Goal: Task Accomplishment & Management: Complete application form

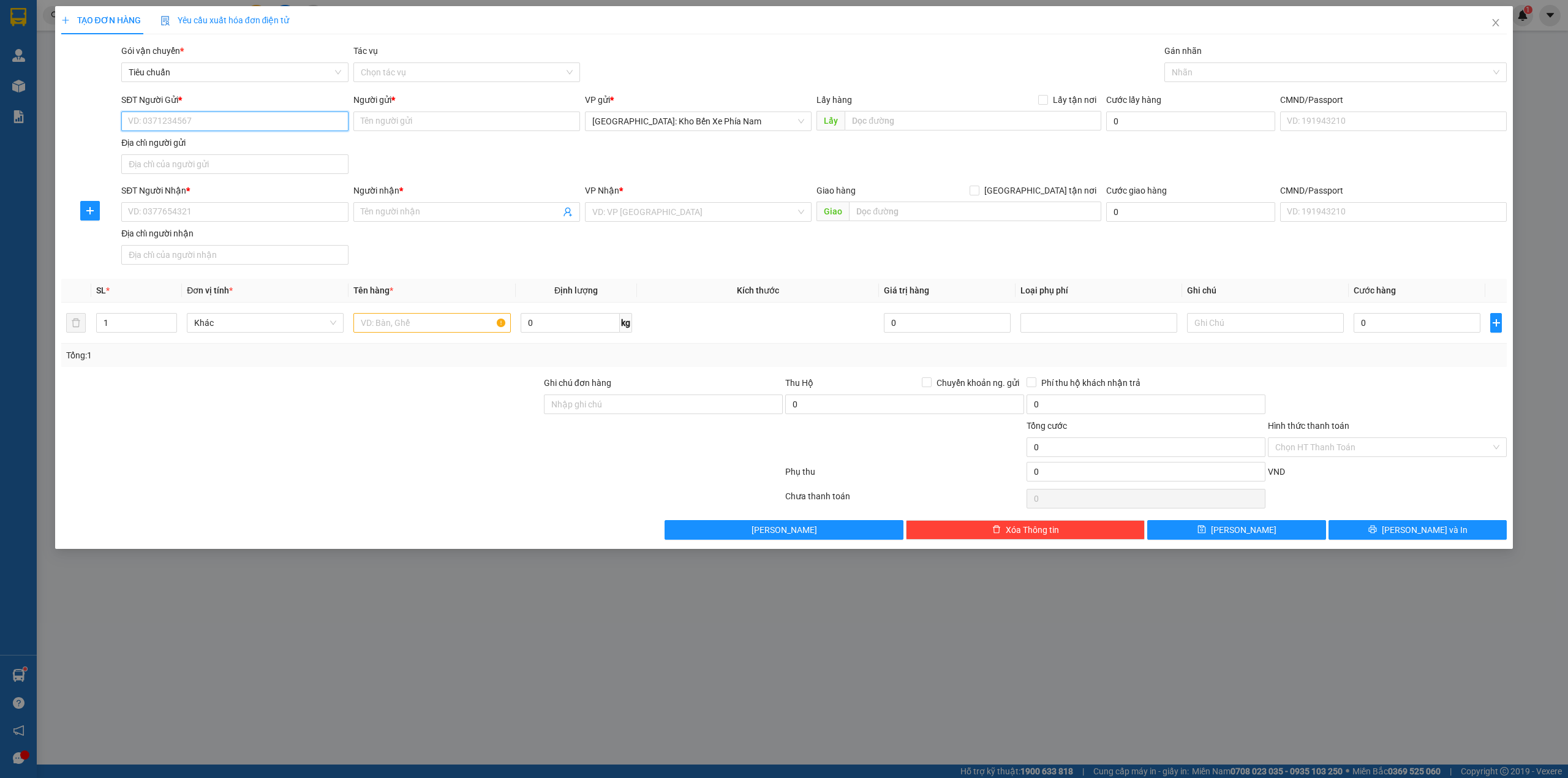
click at [192, 127] on input "SĐT Người Gửi *" at bounding box center [235, 121] width 227 height 19
type input "0388784116"
click at [468, 110] on div "Người gửi *" at bounding box center [467, 102] width 227 height 18
click at [469, 131] on input "Người gửi *" at bounding box center [467, 121] width 227 height 19
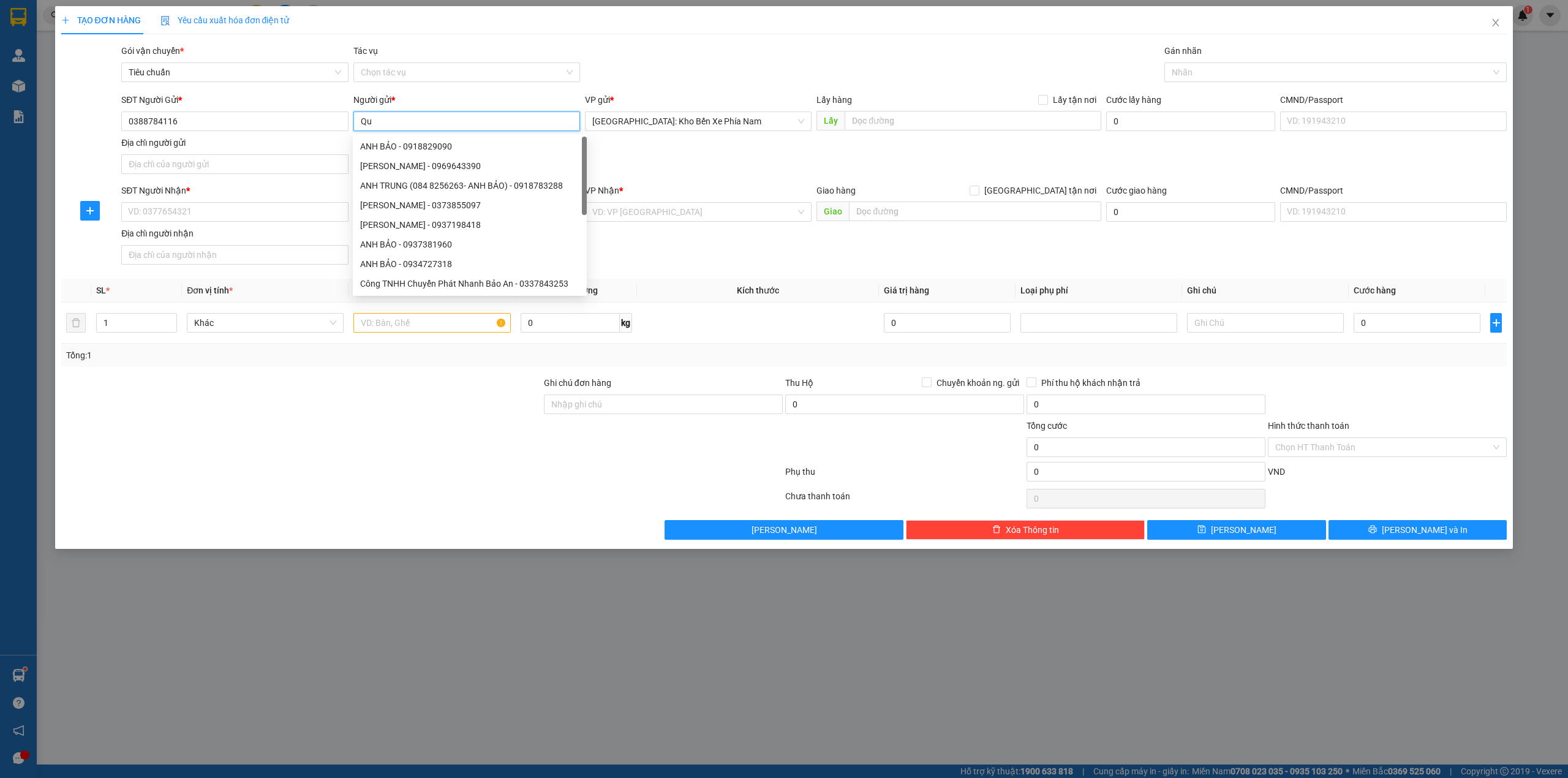
type input "Q"
type input "[PERSON_NAME]"
click at [268, 209] on input "SĐT Người Nhận *" at bounding box center [235, 212] width 227 height 19
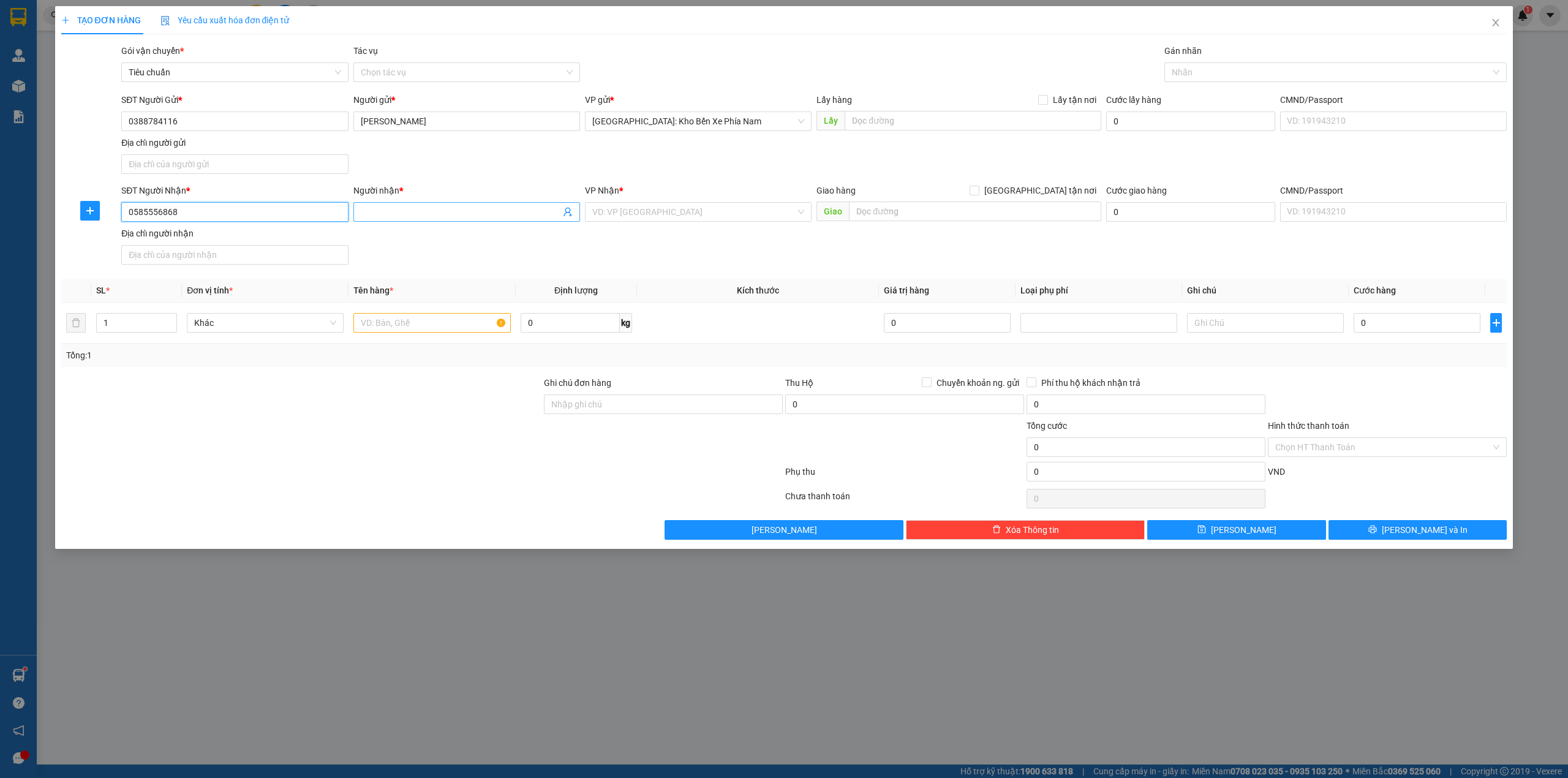
type input "0585556868"
click at [444, 209] on input "Người nhận *" at bounding box center [461, 212] width 199 height 13
type input "[PERSON_NAME] ( 0966393901)"
click at [397, 315] on input "text" at bounding box center [432, 323] width 157 height 19
type input "1 con xe jupiter (18P2-8766)"
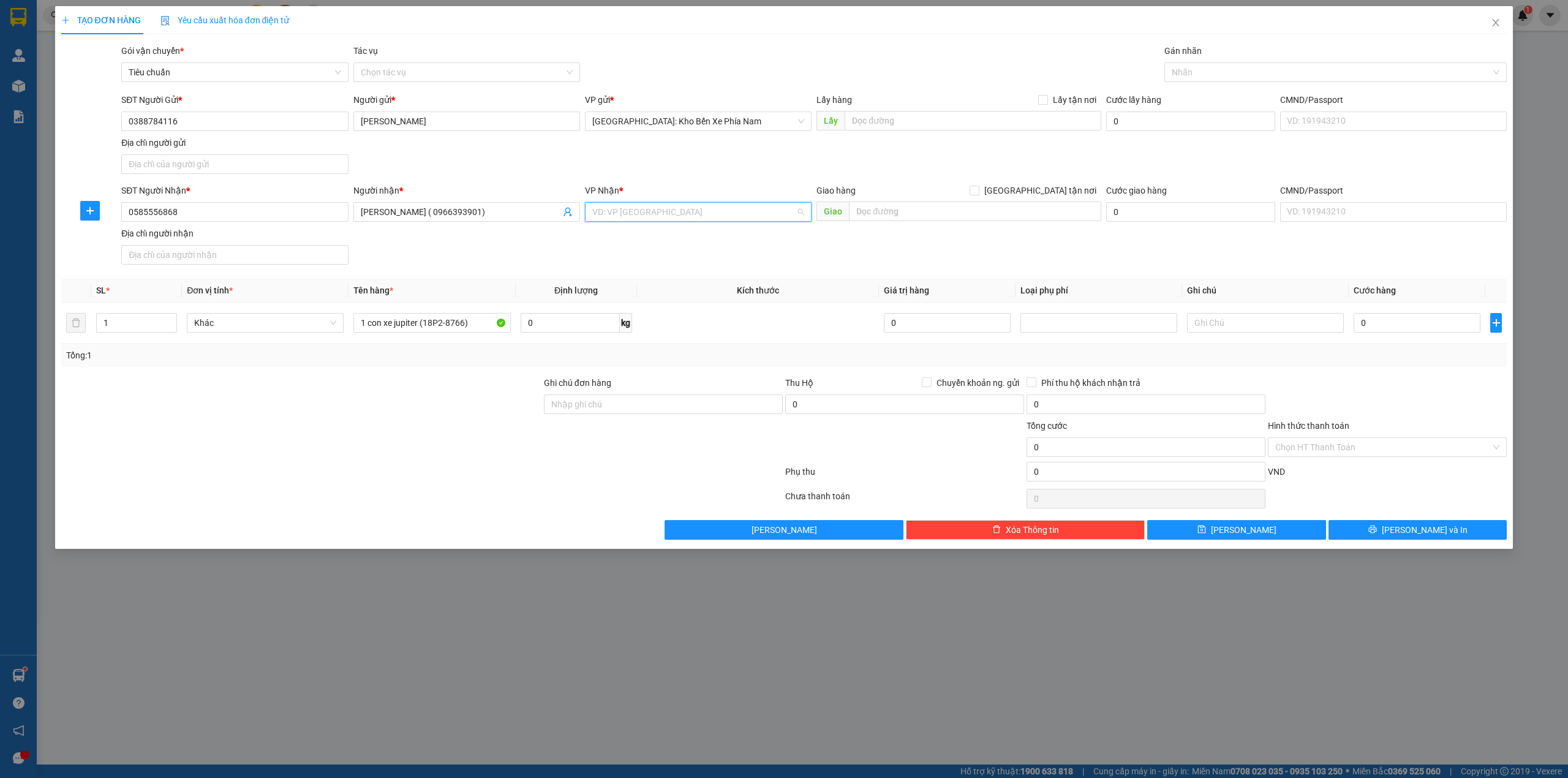
click at [677, 209] on input "search" at bounding box center [694, 212] width 203 height 18
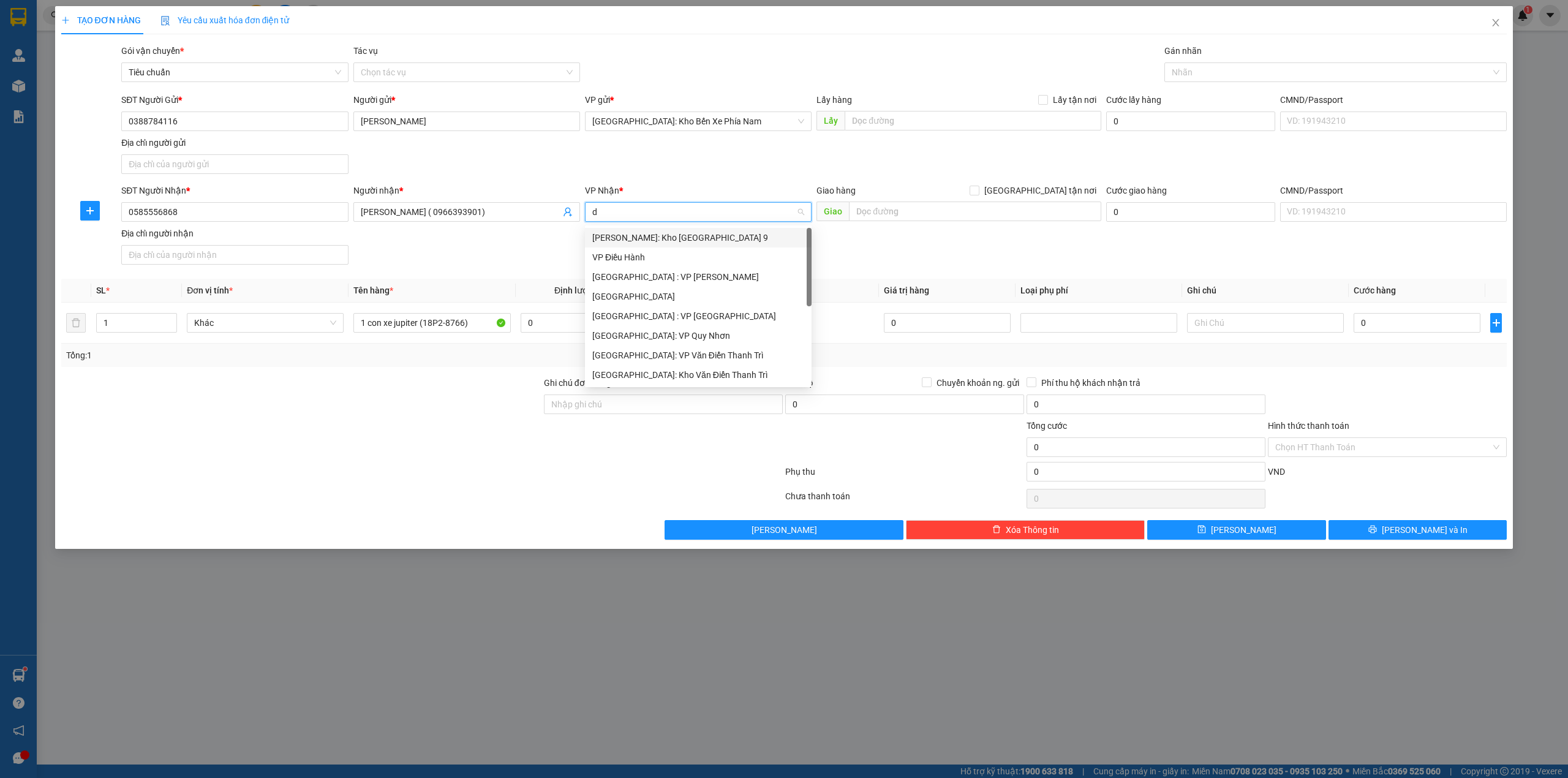
type input "da"
click at [686, 242] on div "[GEOGRAPHIC_DATA] : VP [PERSON_NAME]" at bounding box center [704, 238] width 225 height 13
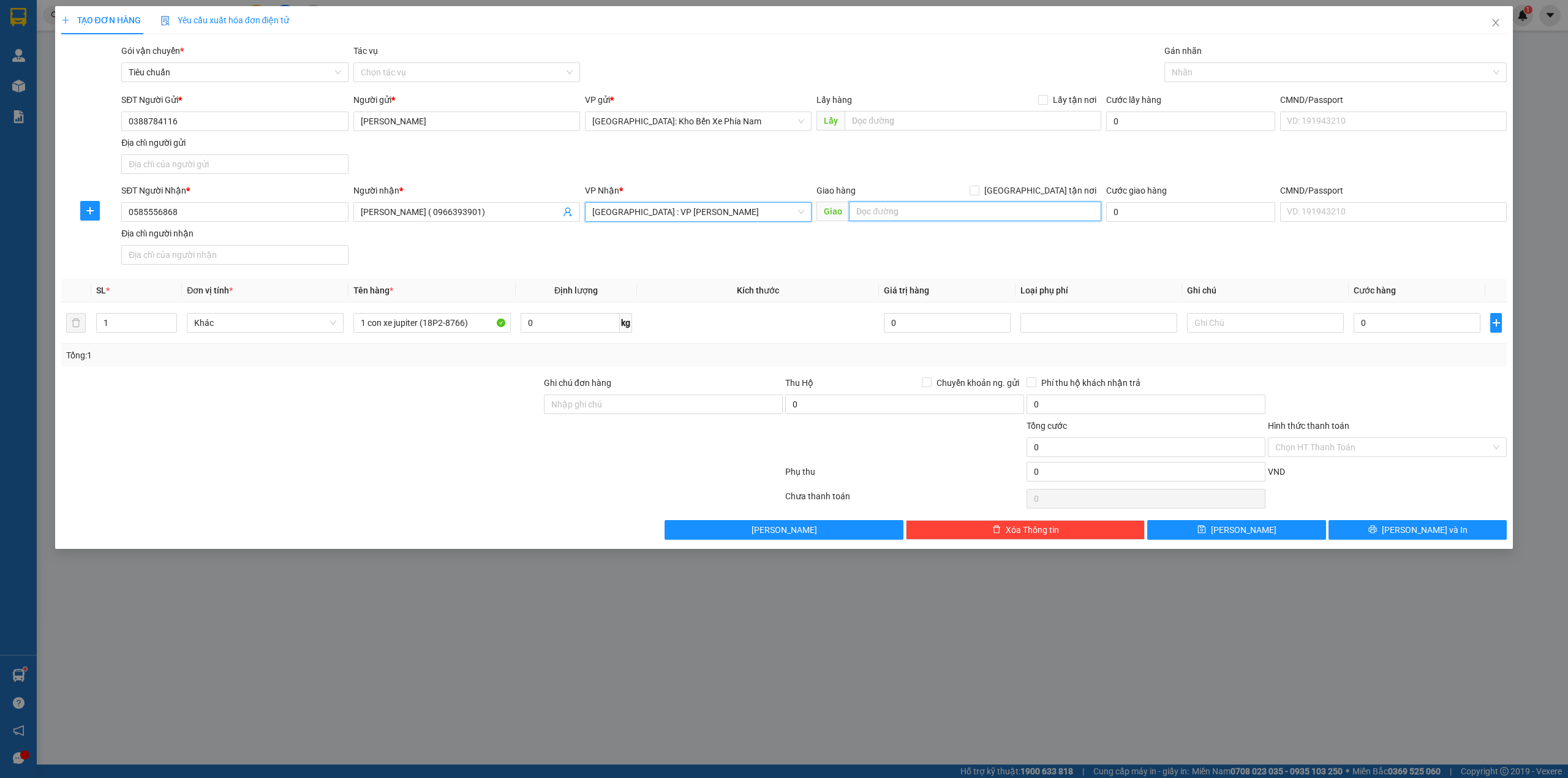
click at [933, 221] on input "text" at bounding box center [975, 211] width 252 height 19
click at [1192, 79] on div at bounding box center [1329, 72] width 325 height 14
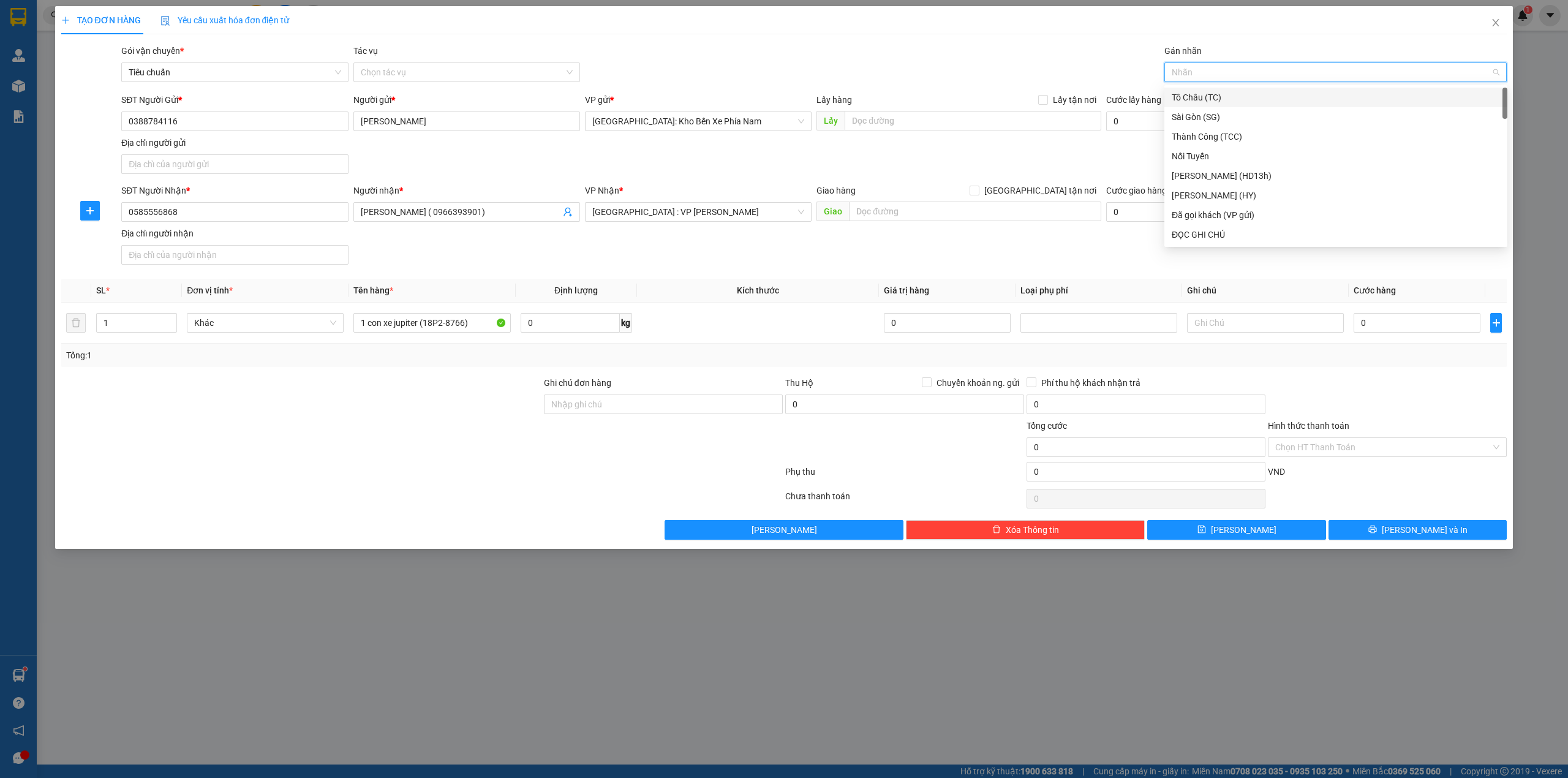
type input "g"
click at [1200, 234] on div "[GEOGRAPHIC_DATA] tận nơi" at bounding box center [1336, 235] width 329 height 13
type input "z"
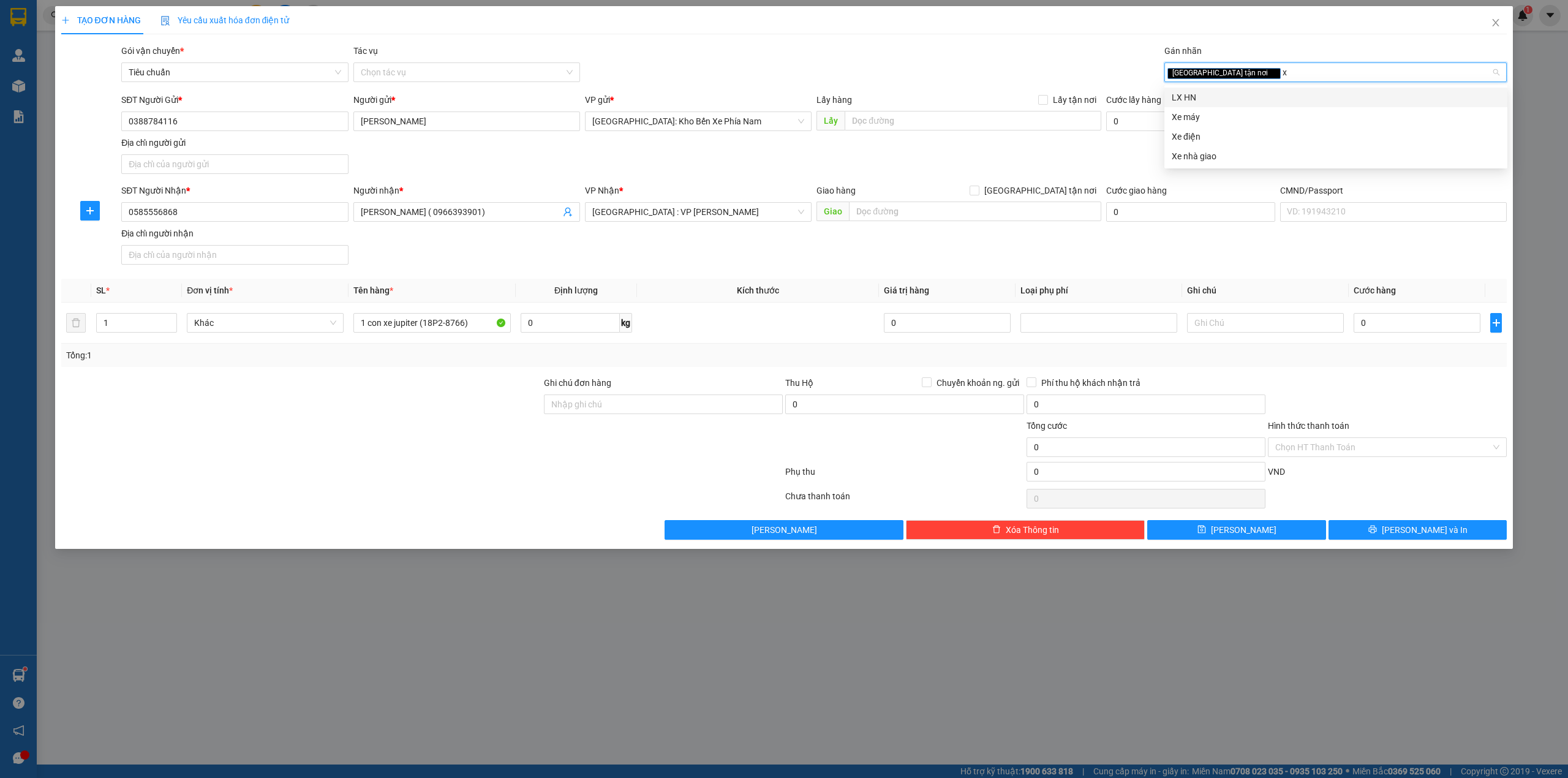
type input "xe"
click at [1194, 102] on div "Xe máy" at bounding box center [1336, 98] width 329 height 13
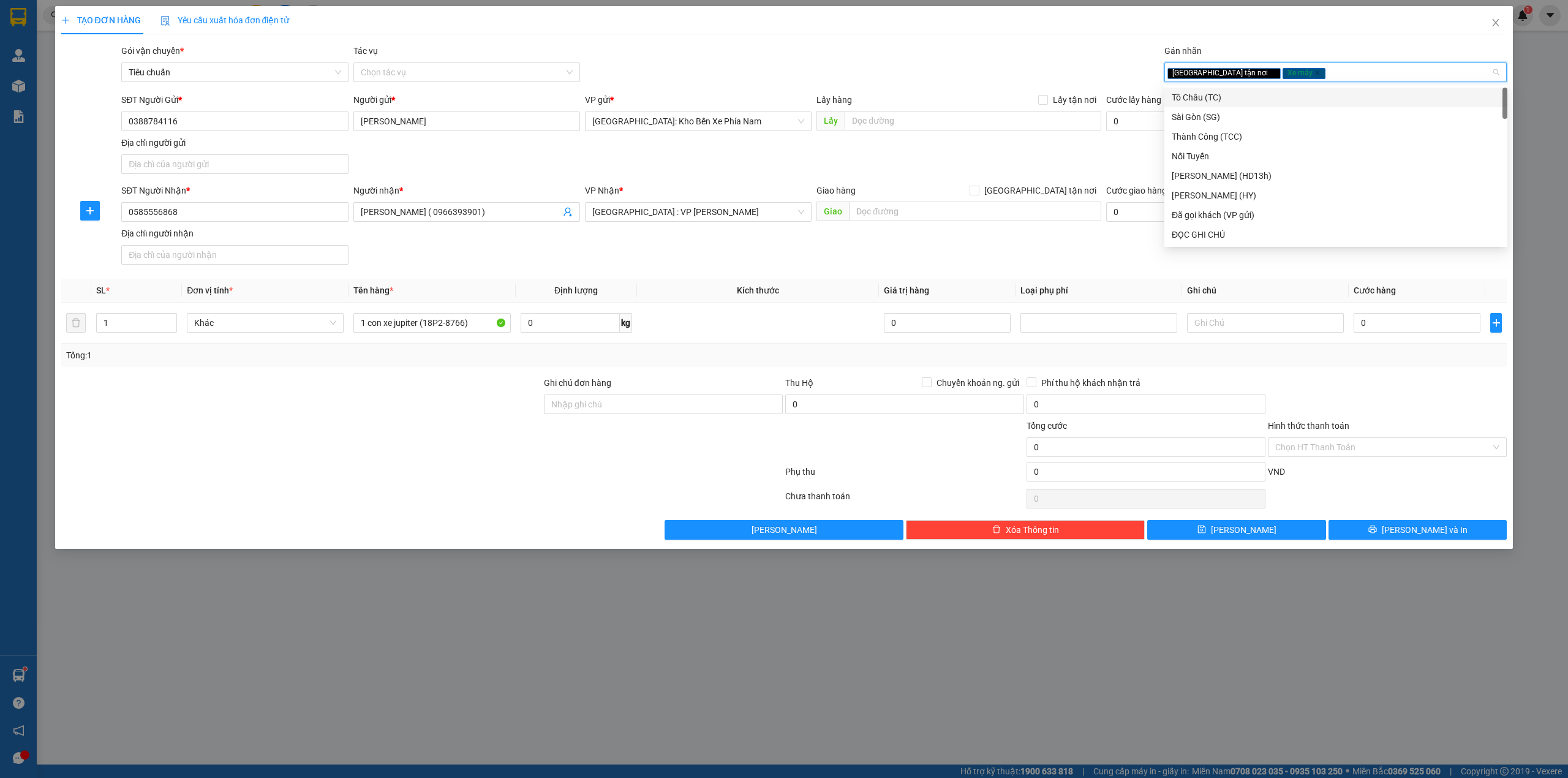
click at [1050, 48] on div "Gói vận chuyển * Tiêu chuẩn Tác vụ Chọn tác vụ Gán nhãn Giao tận nơi Xe máy" at bounding box center [814, 65] width 1391 height 43
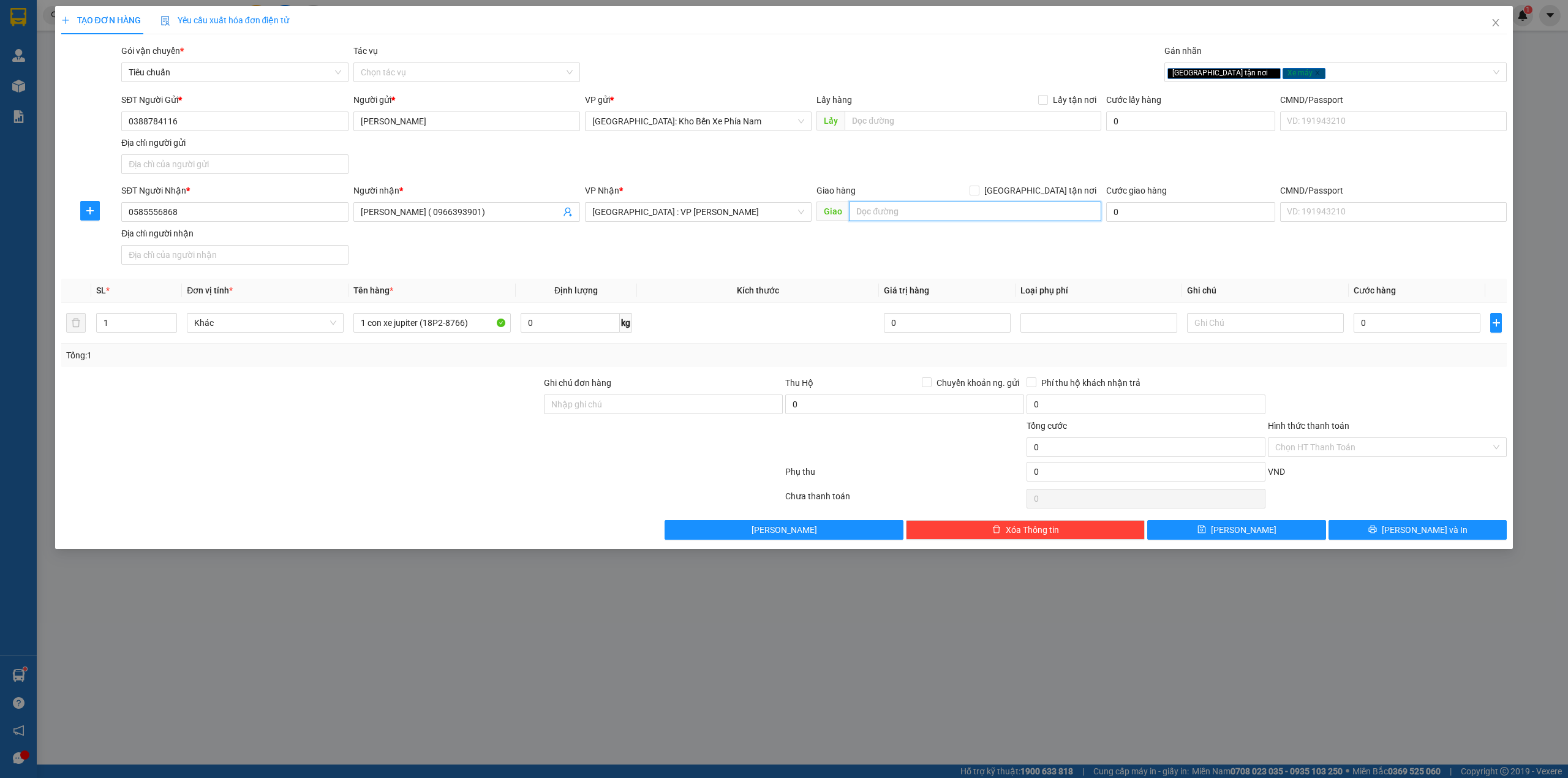
click at [916, 208] on input "text" at bounding box center [975, 211] width 252 height 19
type input "Số 2 [PERSON_NAME], [GEOGRAPHIC_DATA], [GEOGRAPHIC_DATA]"
click at [980, 193] on span at bounding box center [975, 191] width 10 height 10
click at [979, 193] on input "[GEOGRAPHIC_DATA] tận nơi" at bounding box center [974, 190] width 9 height 9
checkbox input "true"
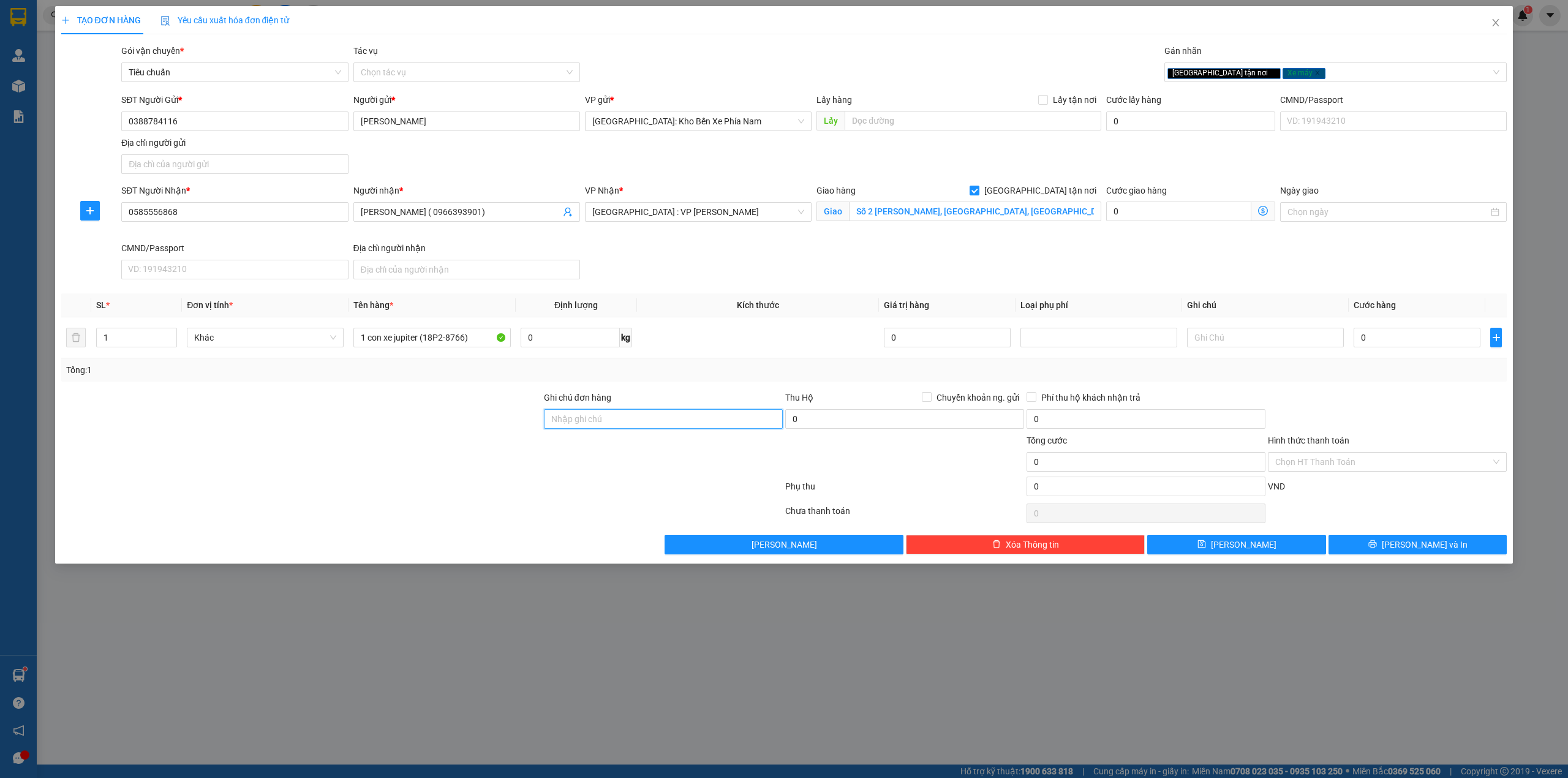
click at [582, 428] on input "Ghi chú đơn hàng" at bounding box center [663, 419] width 239 height 19
type input "1 chìa khóa + 1 cavet"
click at [697, 373] on div "Tổng: 1" at bounding box center [784, 370] width 1437 height 13
click at [1385, 334] on input "0" at bounding box center [1418, 337] width 127 height 19
type input "6"
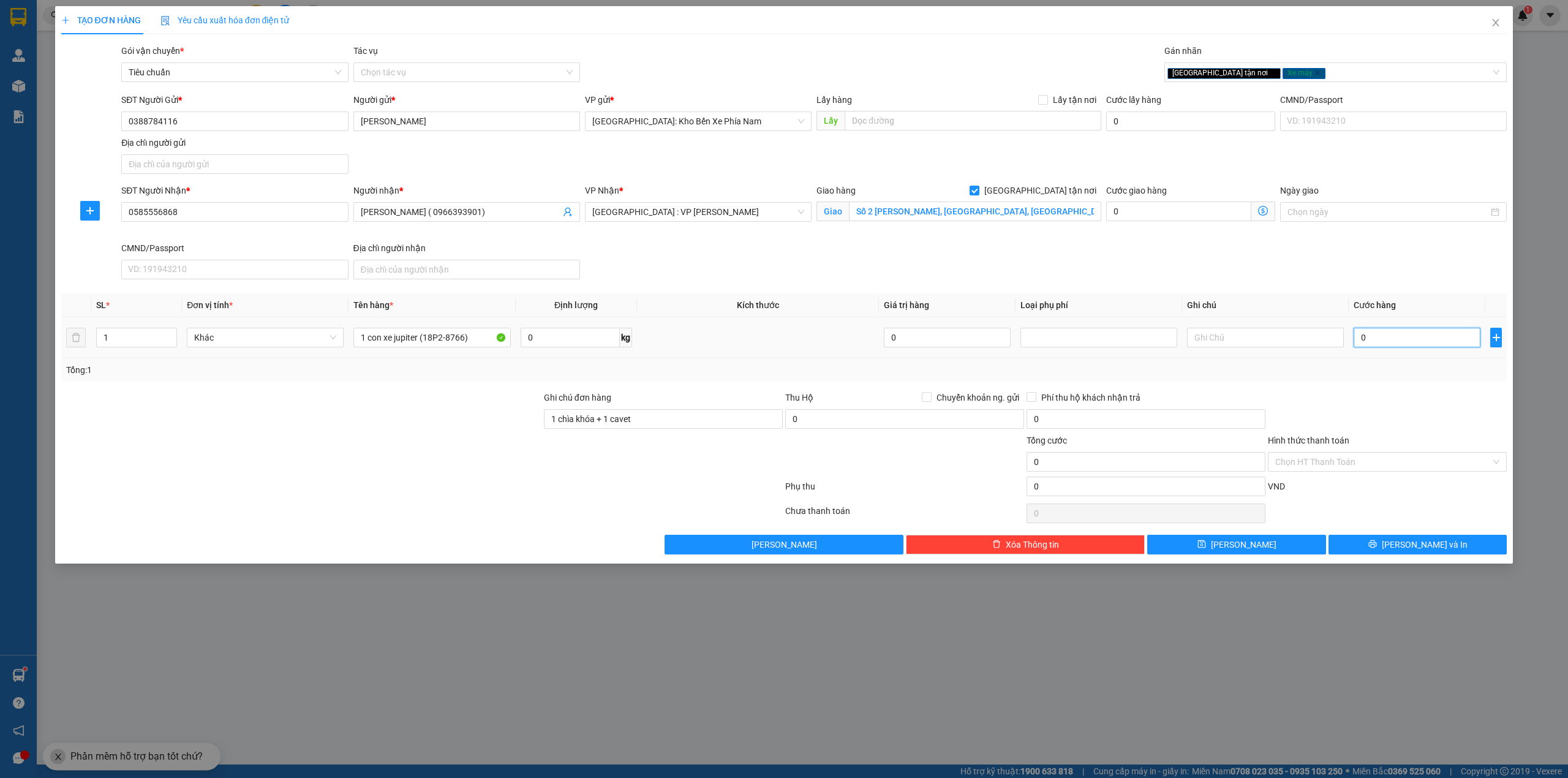
type input "6"
type input "62"
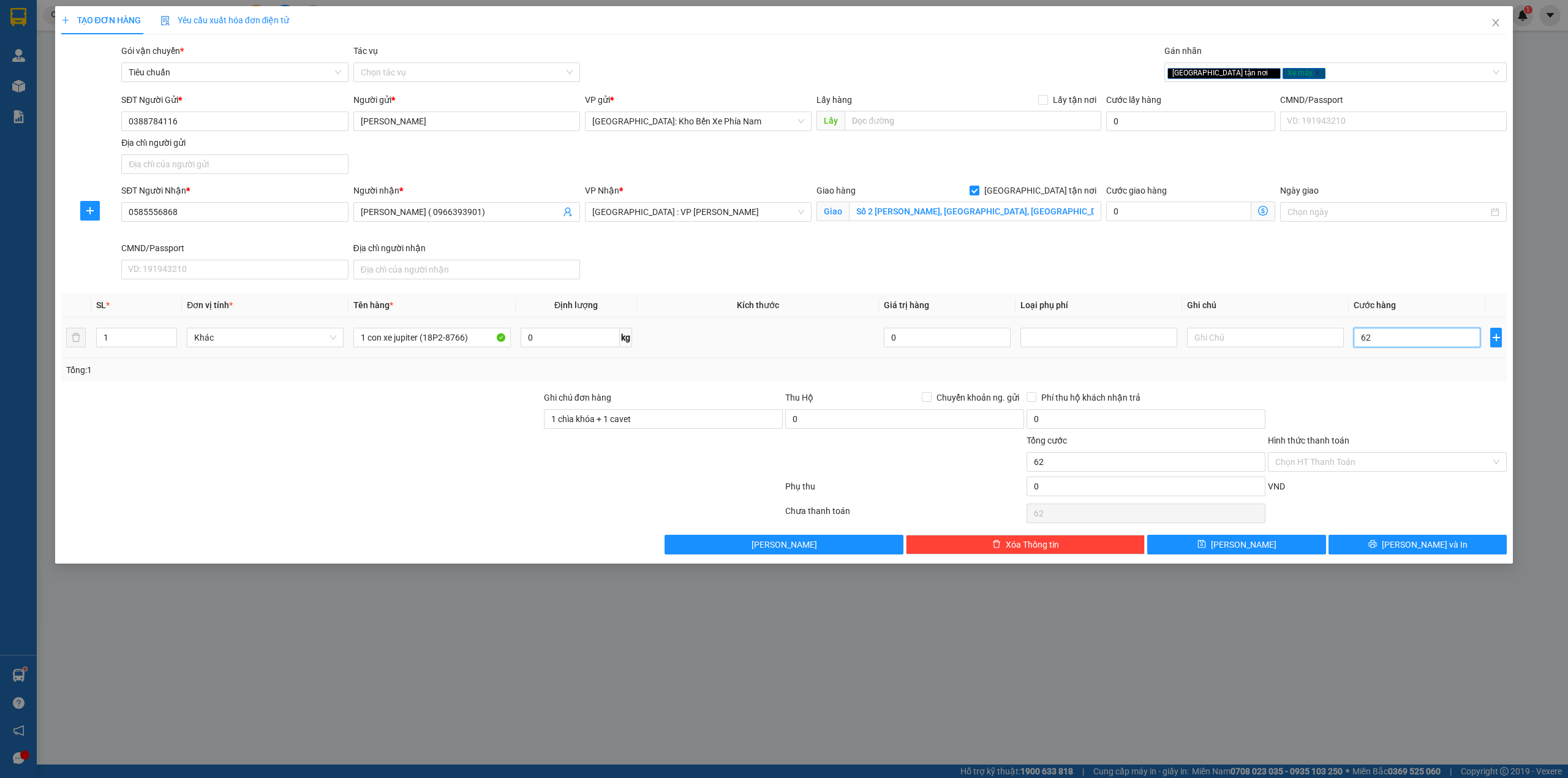
type input "620"
type input "6.200"
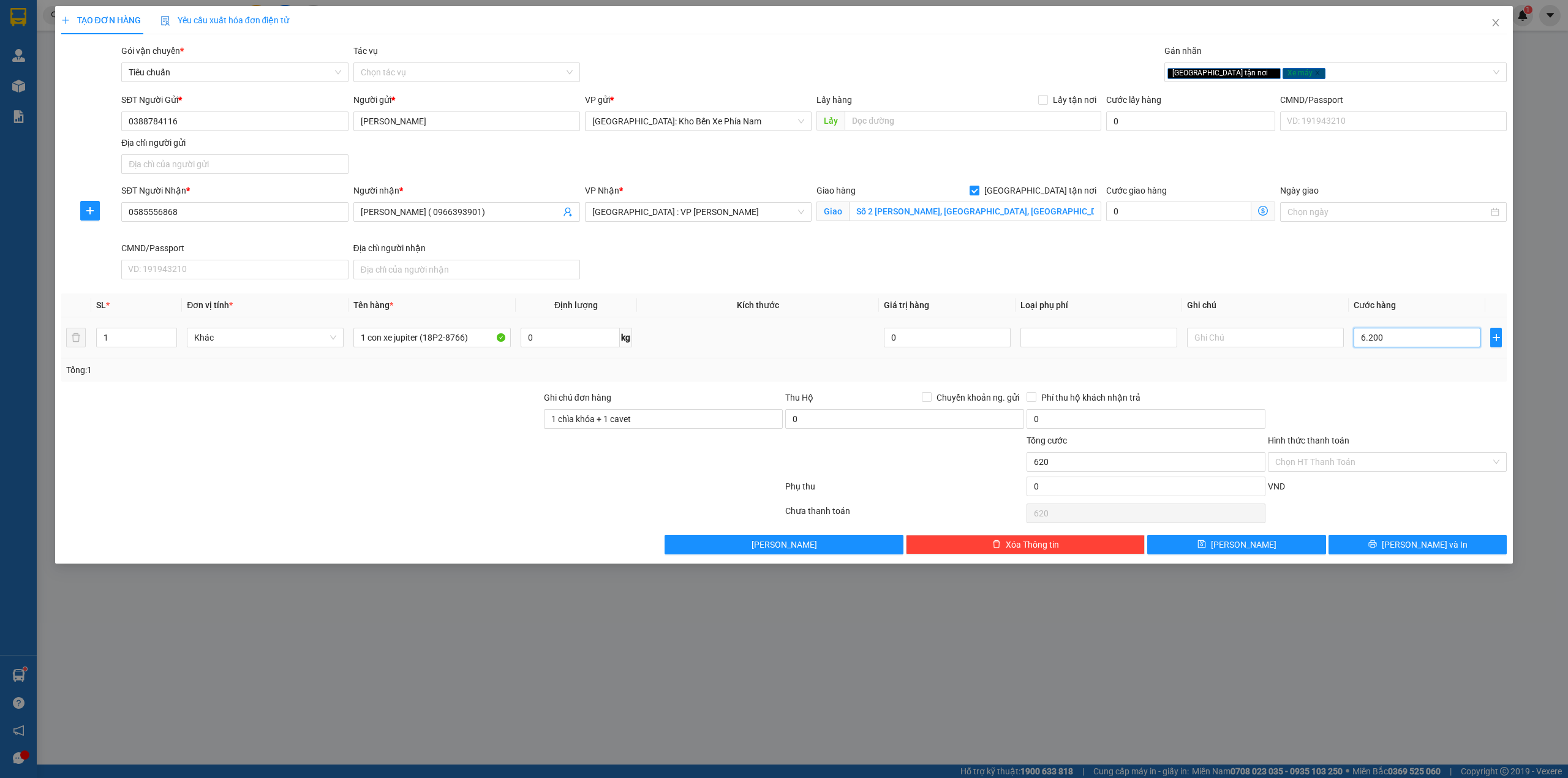
type input "6.200"
type input "62.000"
type input "620.000"
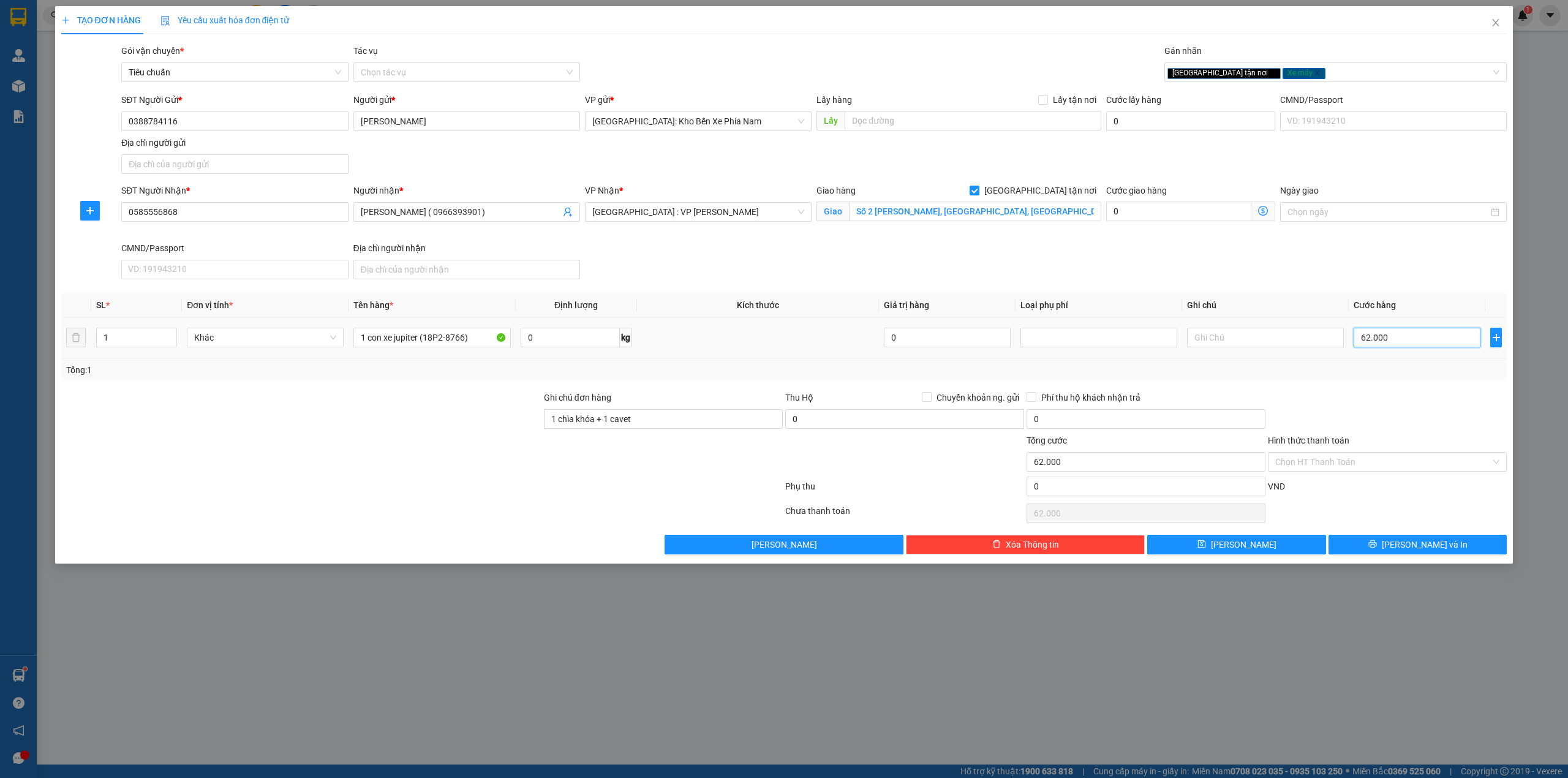
type input "620.000"
click at [1398, 412] on div at bounding box center [1388, 412] width 242 height 43
click at [1344, 470] on input "Hình thức thanh toán" at bounding box center [1383, 461] width 216 height 18
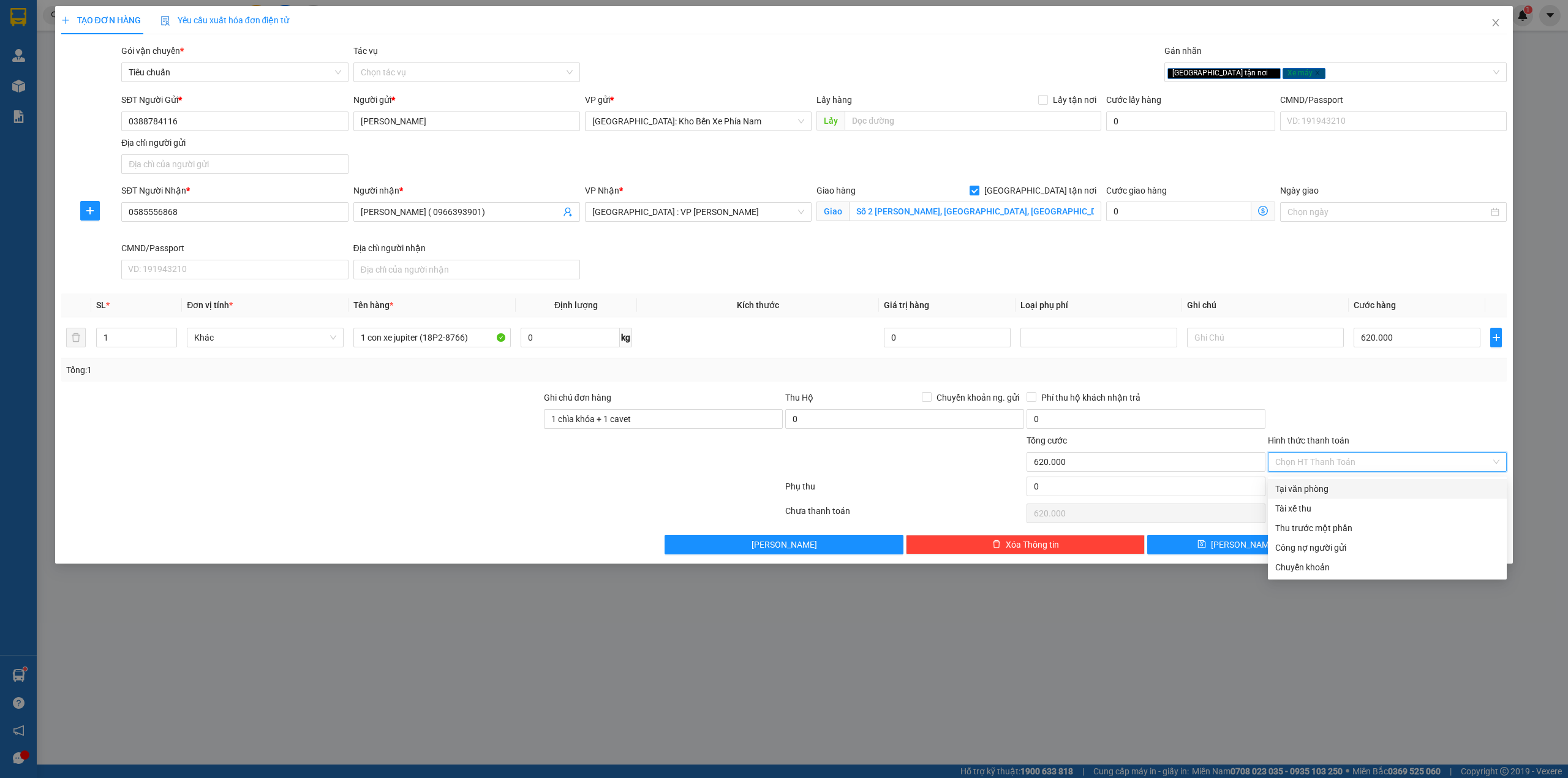
click at [1324, 486] on div "Tại văn phòng" at bounding box center [1388, 489] width 224 height 13
type input "0"
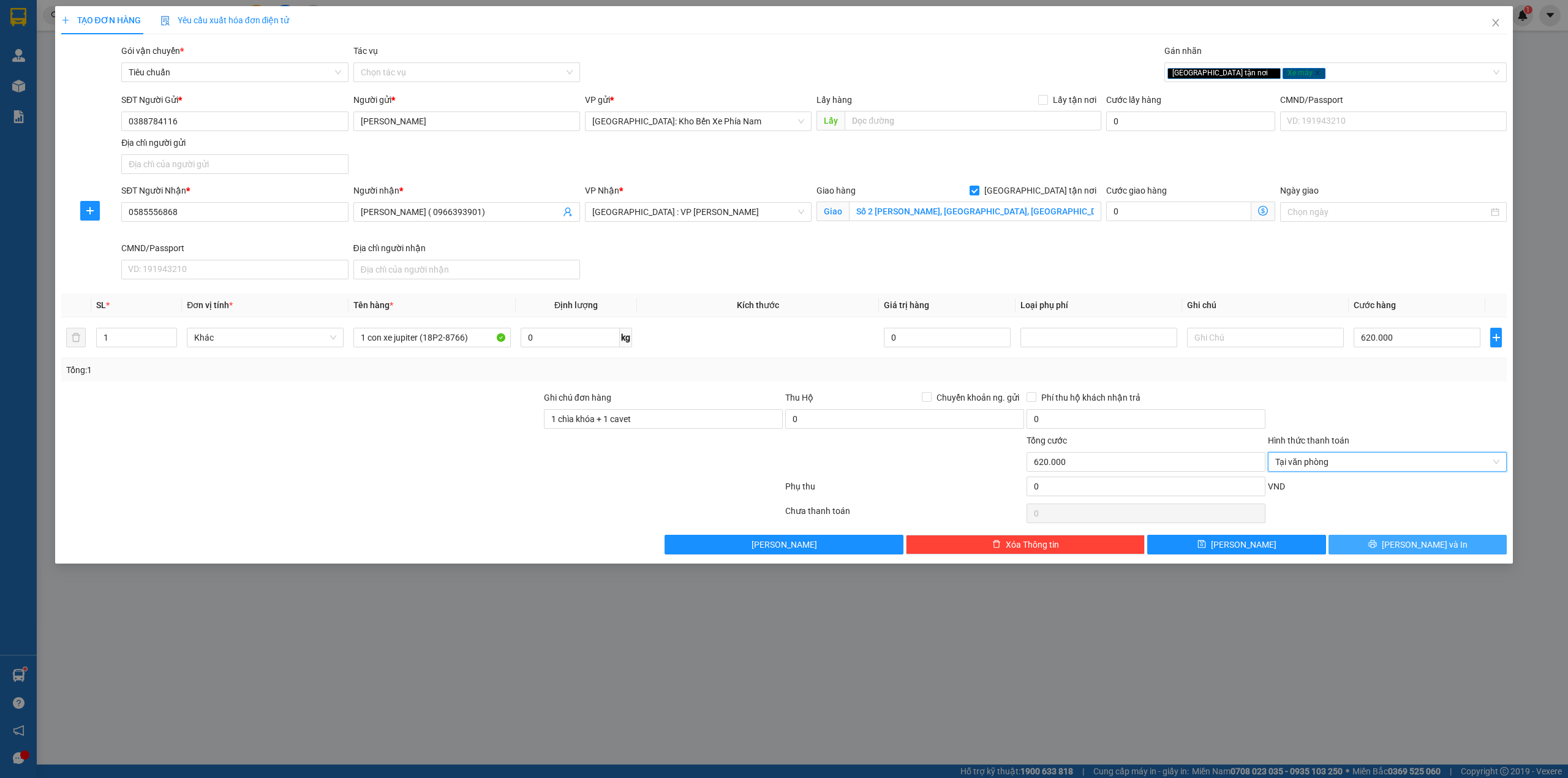
click at [1369, 544] on button "[PERSON_NAME] và In" at bounding box center [1418, 544] width 179 height 19
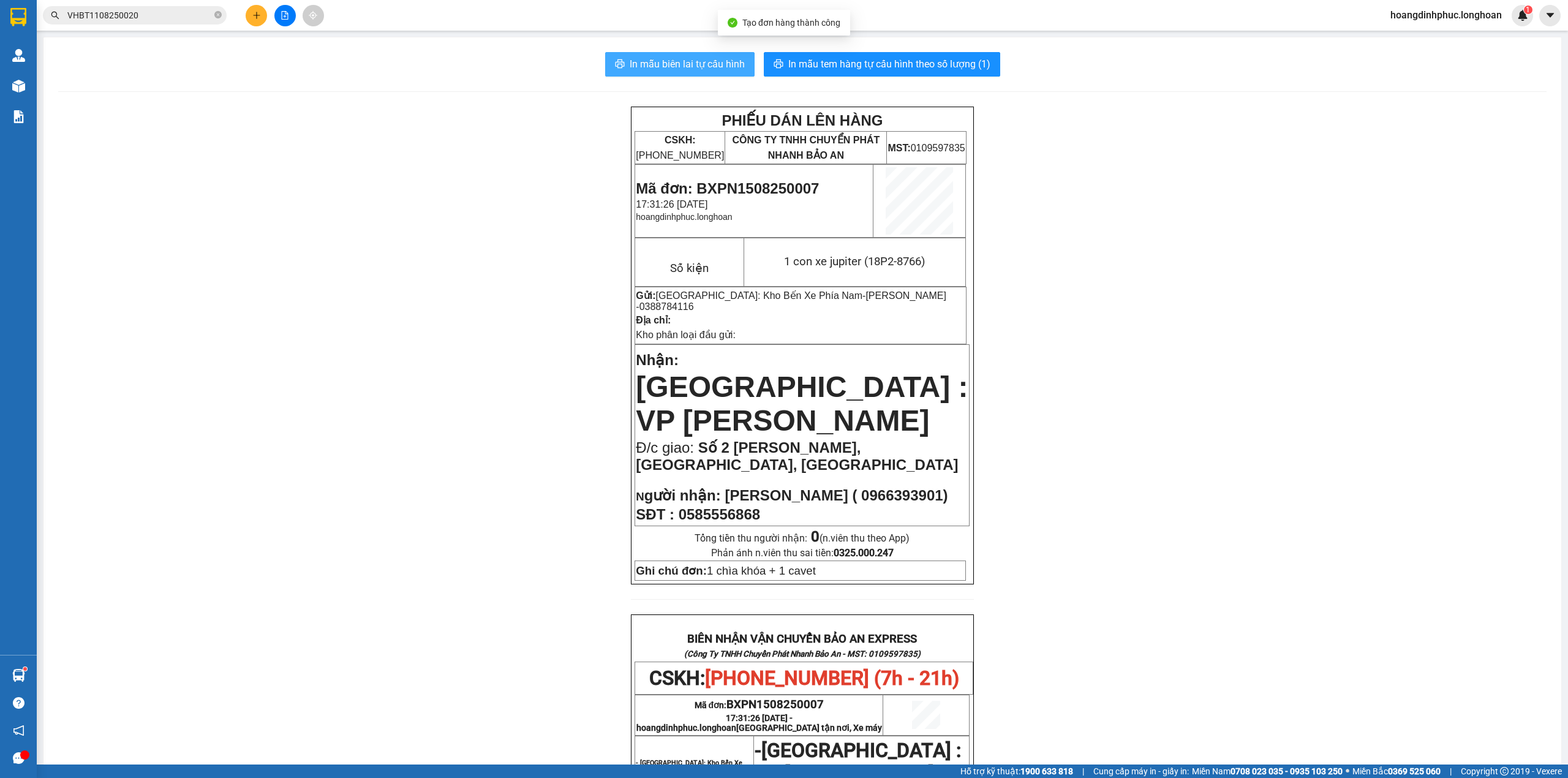
click at [713, 65] on span "In mẫu biên lai tự cấu hình" at bounding box center [687, 64] width 115 height 15
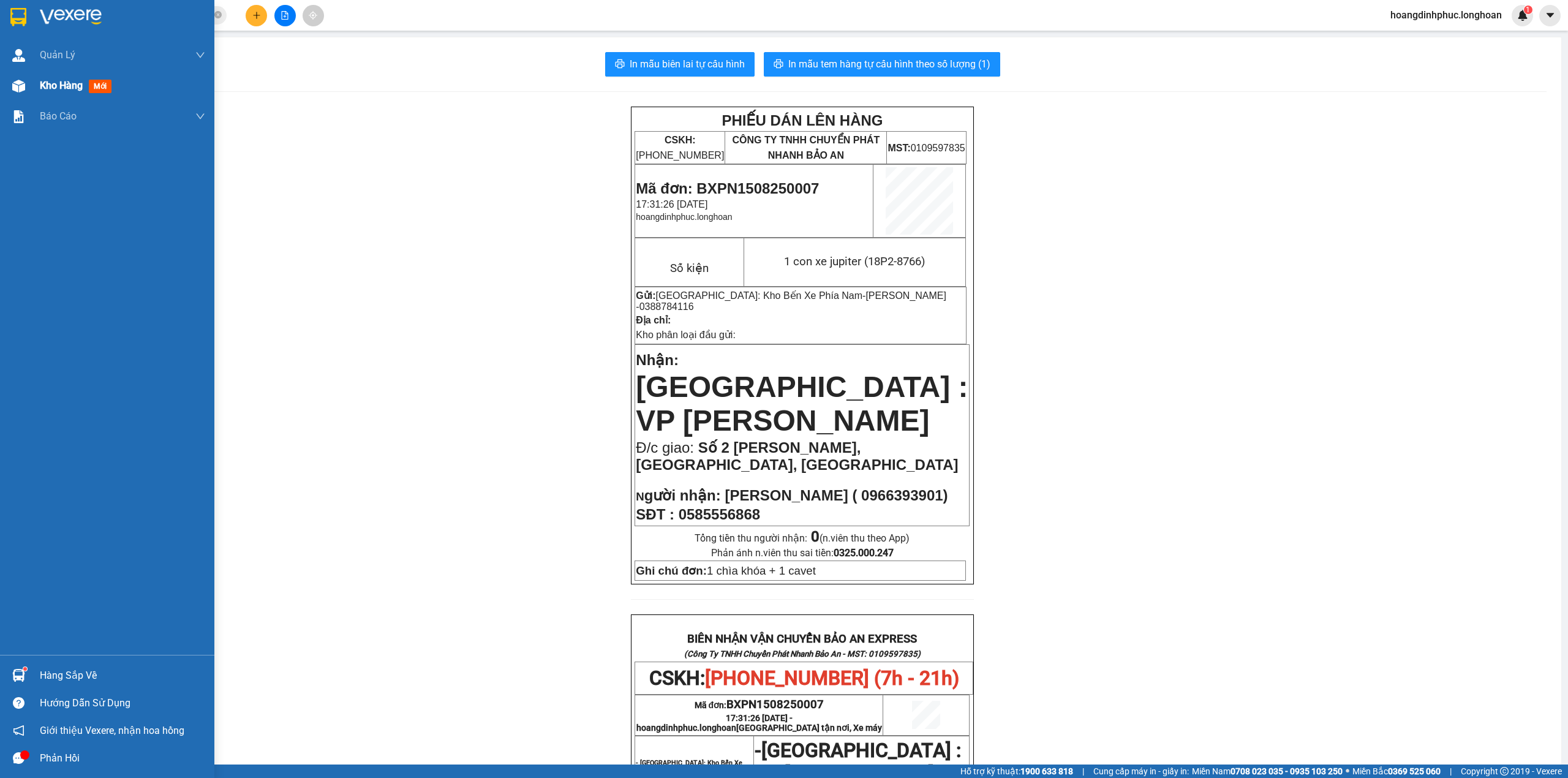
click at [13, 84] on img at bounding box center [18, 85] width 12 height 12
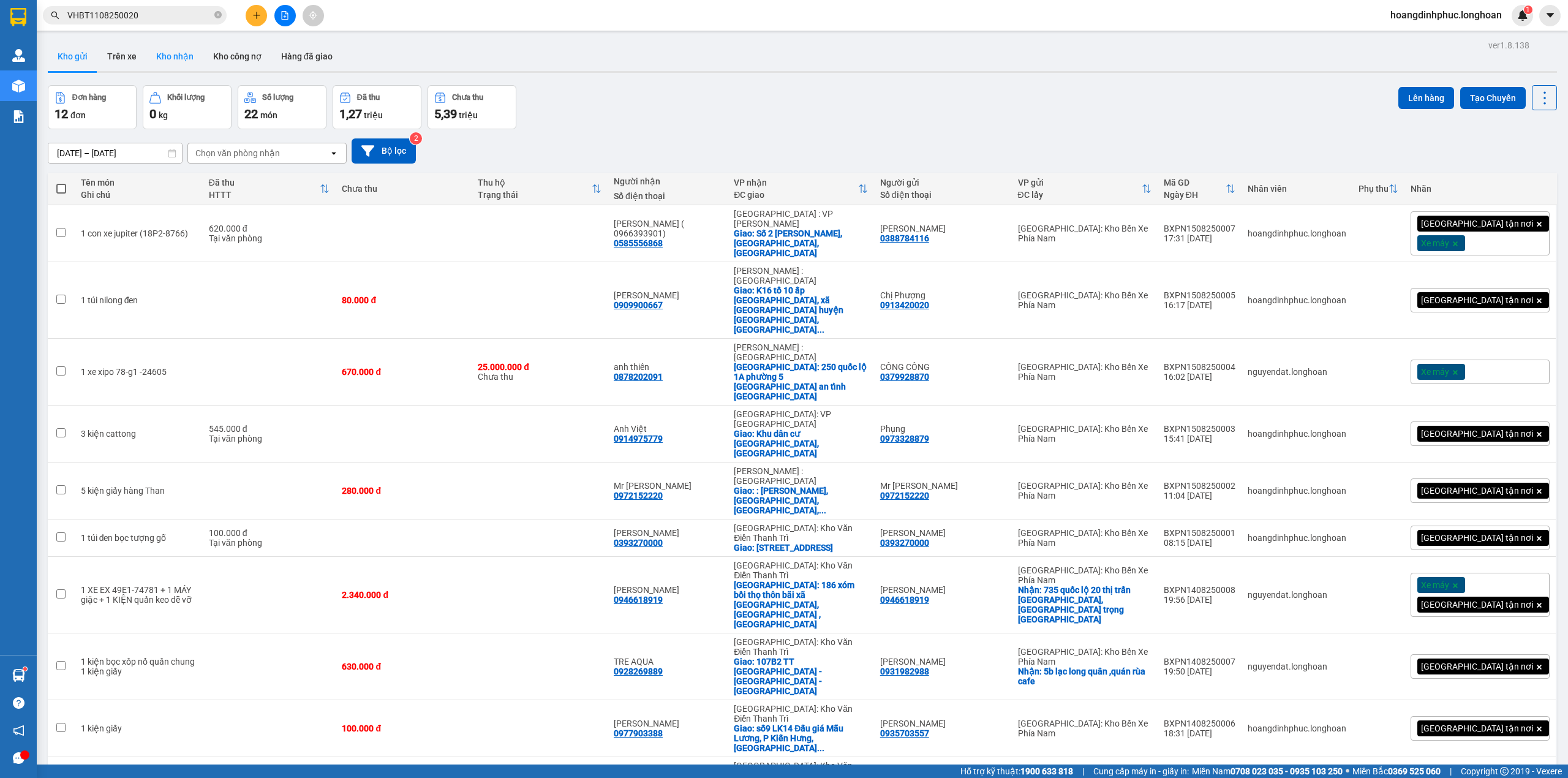
click at [173, 62] on button "Kho nhận" at bounding box center [174, 56] width 57 height 30
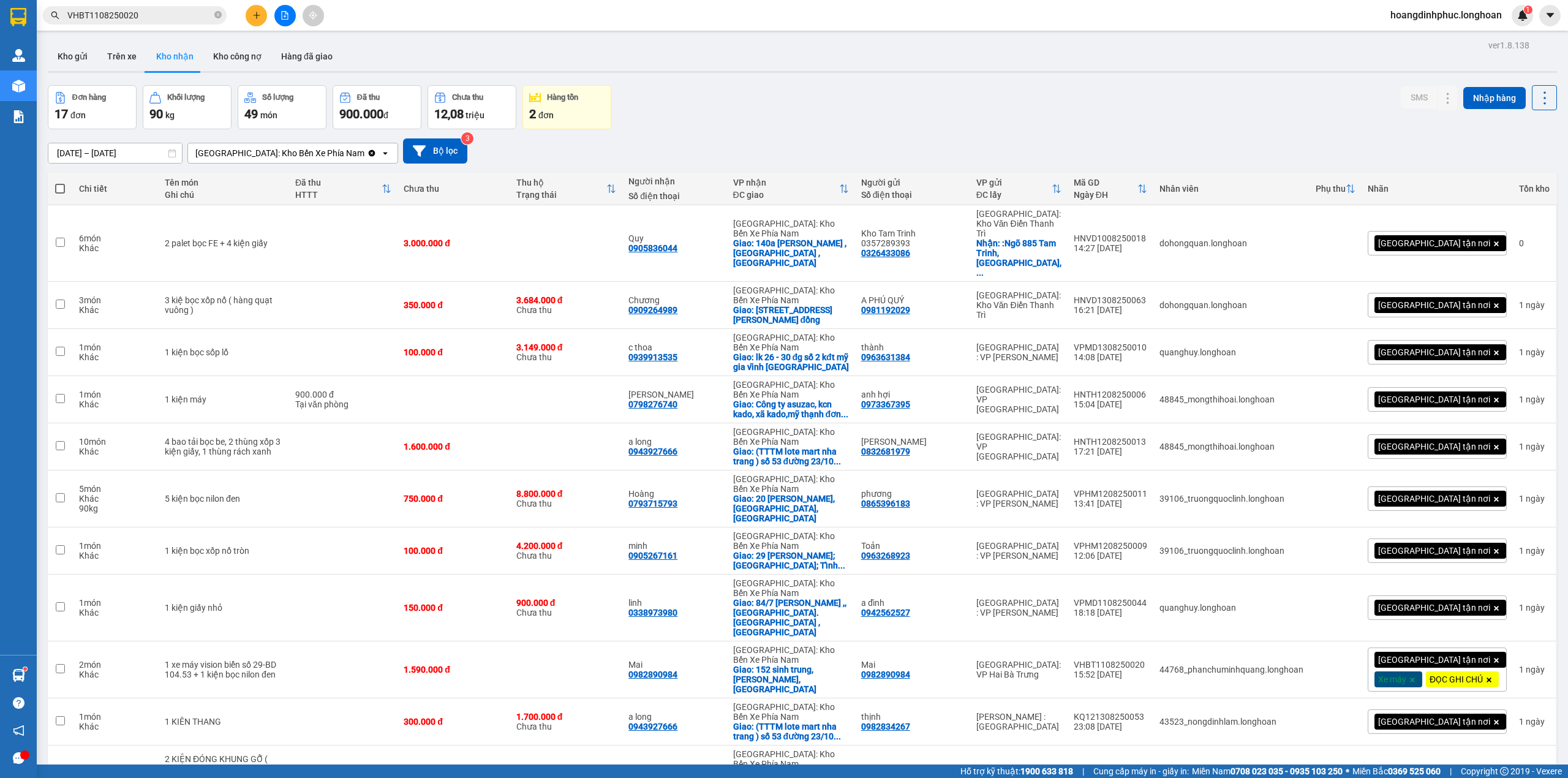
click at [282, 155] on div "[GEOGRAPHIC_DATA]: Kho Bến Xe Phía Nam" at bounding box center [280, 152] width 169 height 12
click at [276, 182] on span "[GEOGRAPHIC_DATA]: VP Trung Tâm [GEOGRAPHIC_DATA]" at bounding box center [274, 187] width 153 height 25
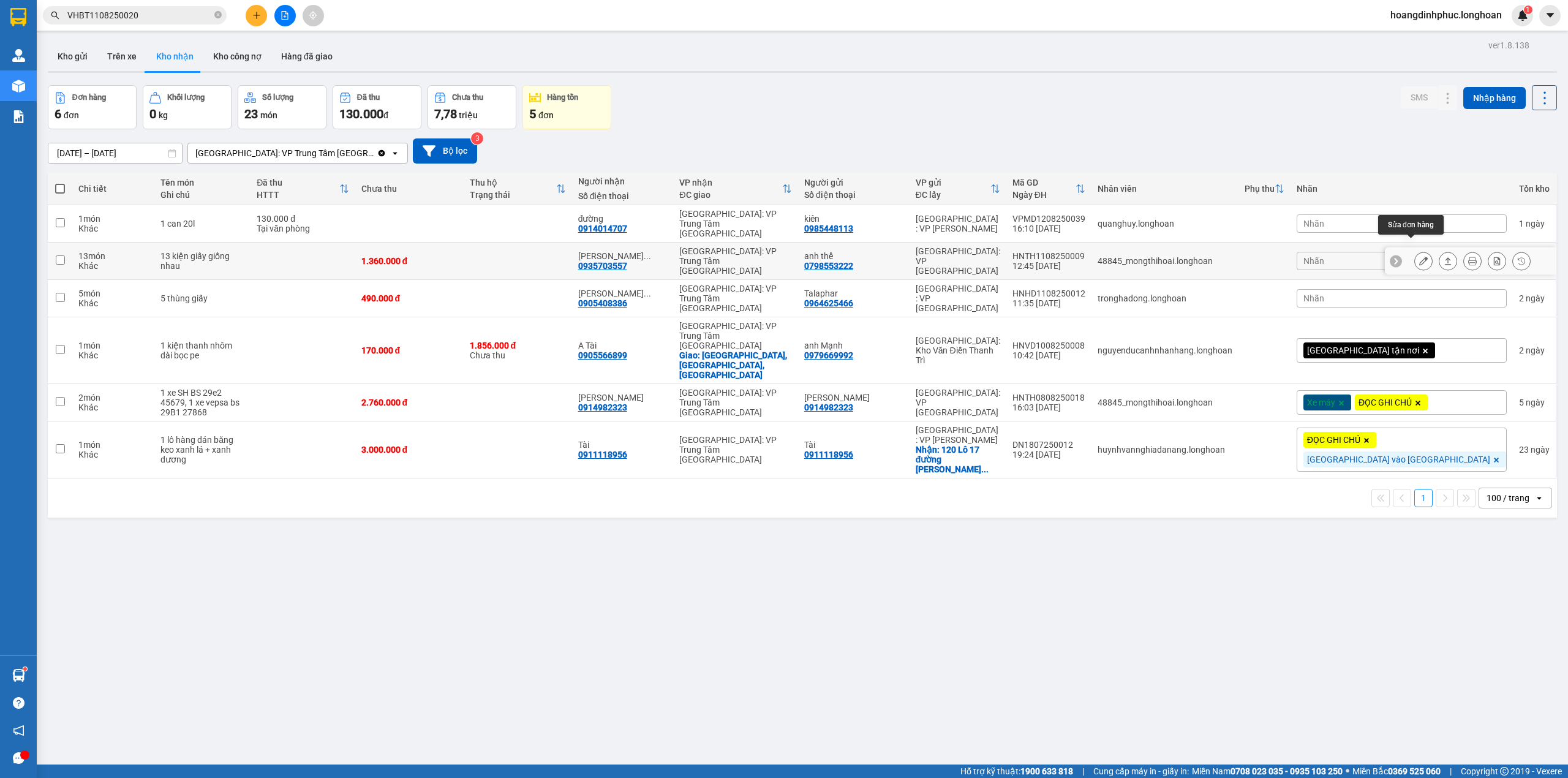
click at [1416, 250] on button at bounding box center [1424, 261] width 17 height 21
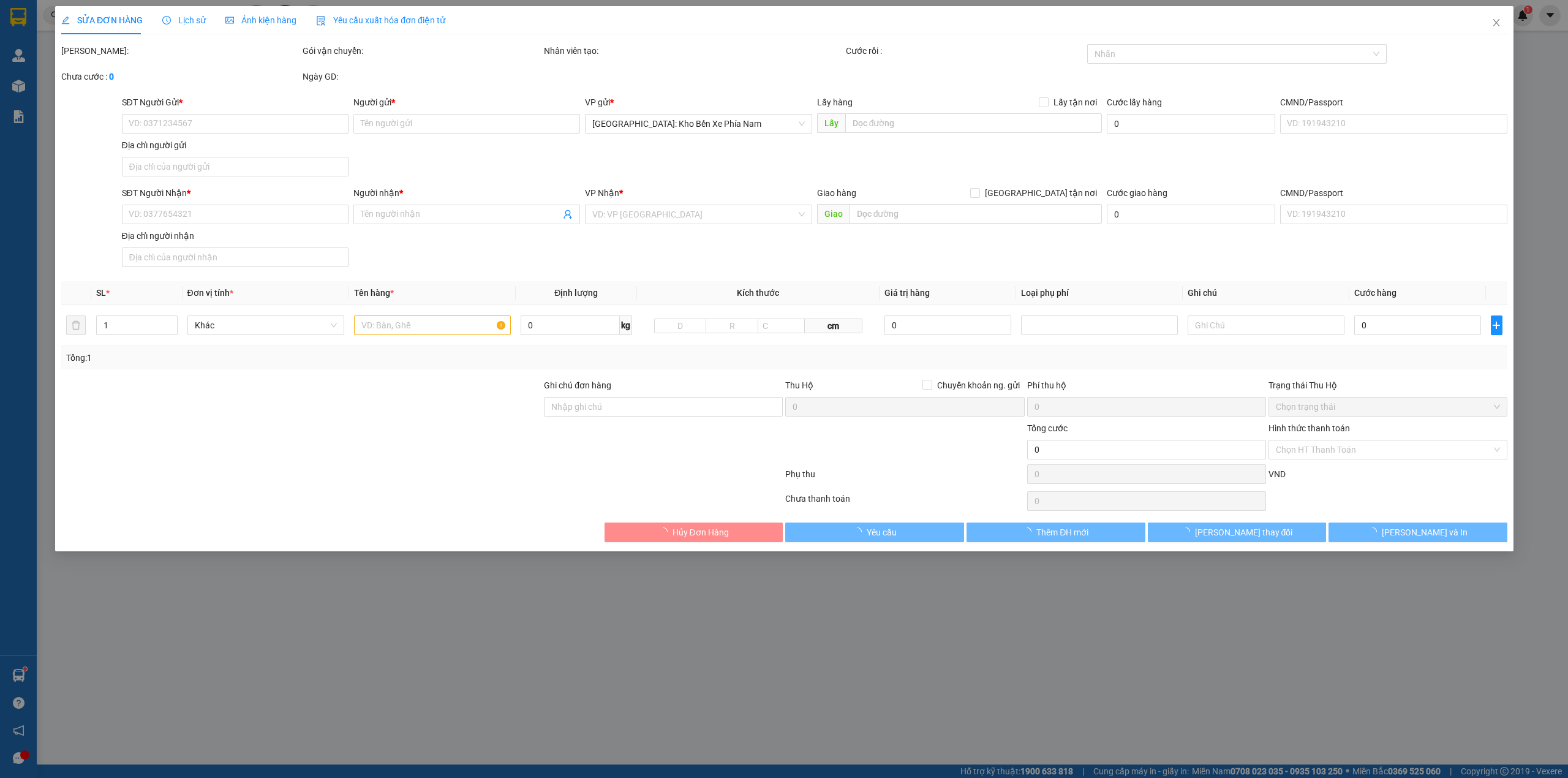
type input "0798553222"
type input "anh thể"
type input "0935703557"
type input "[PERSON_NAME][GEOGRAPHIC_DATA] 0865731615"
type input "1.360.000"
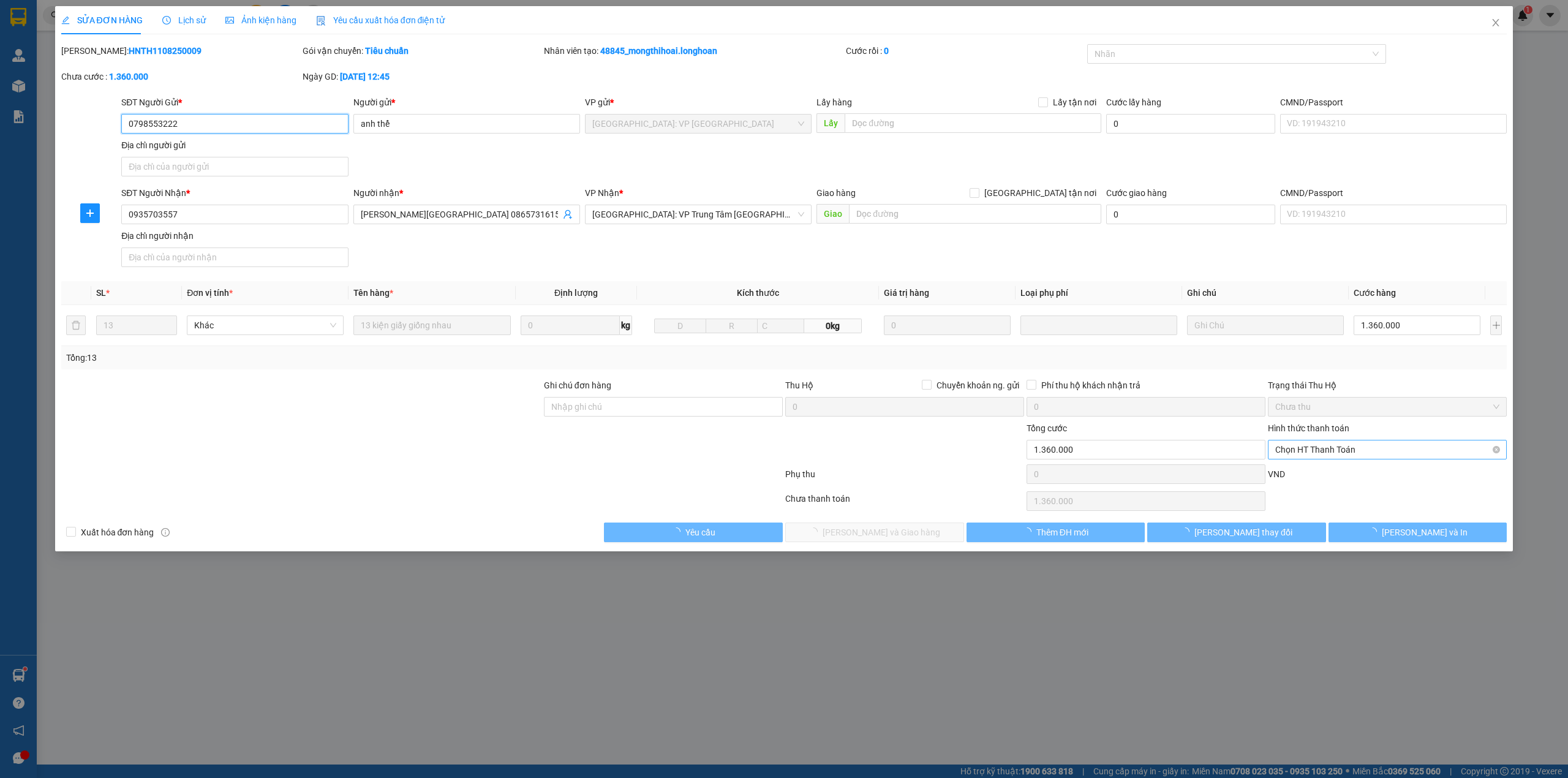
click at [1330, 452] on span "Chọn HT Thanh Toán" at bounding box center [1388, 449] width 224 height 18
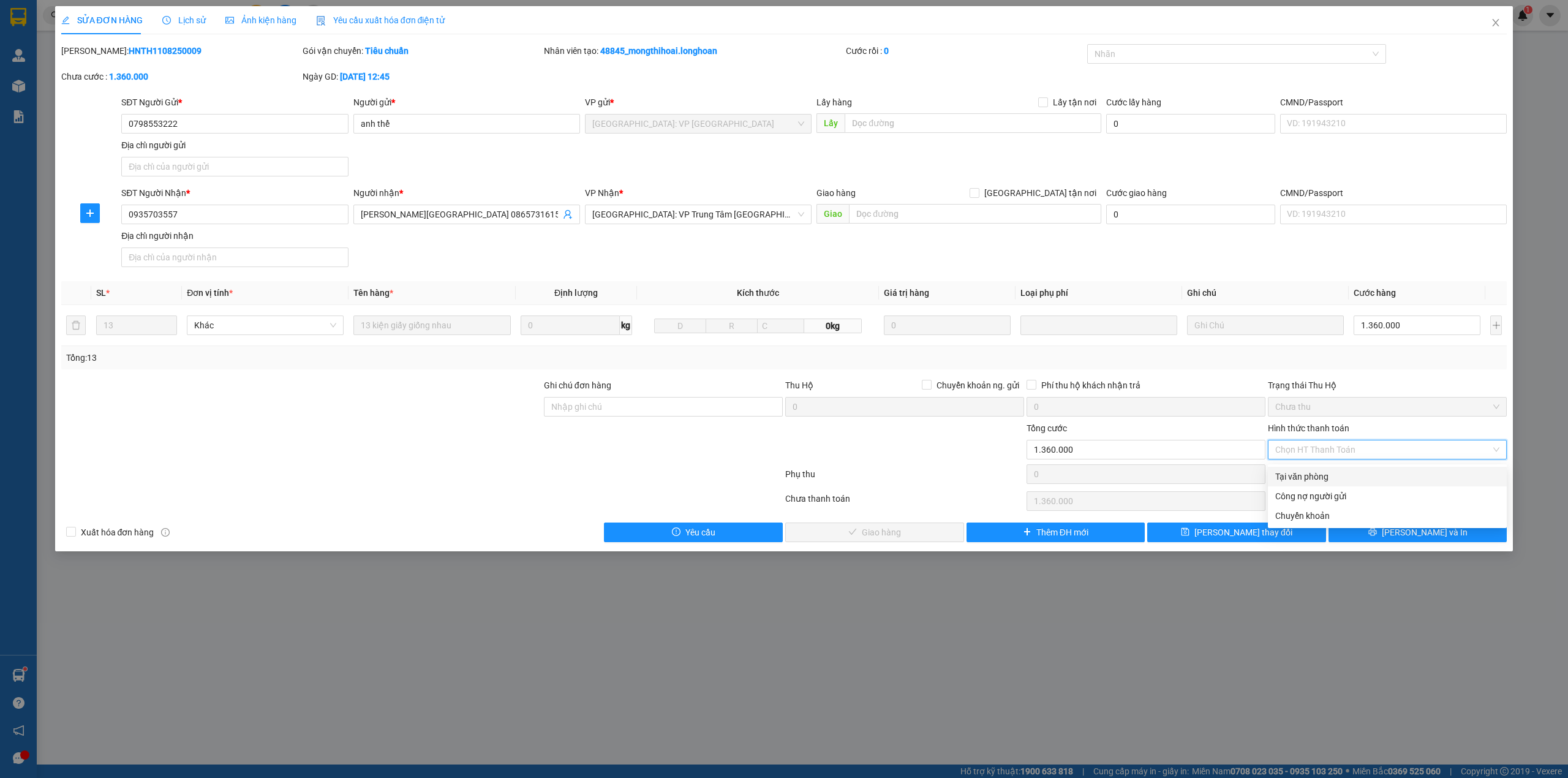
click at [1322, 469] on div "Tại văn phòng" at bounding box center [1387, 476] width 239 height 19
type input "0"
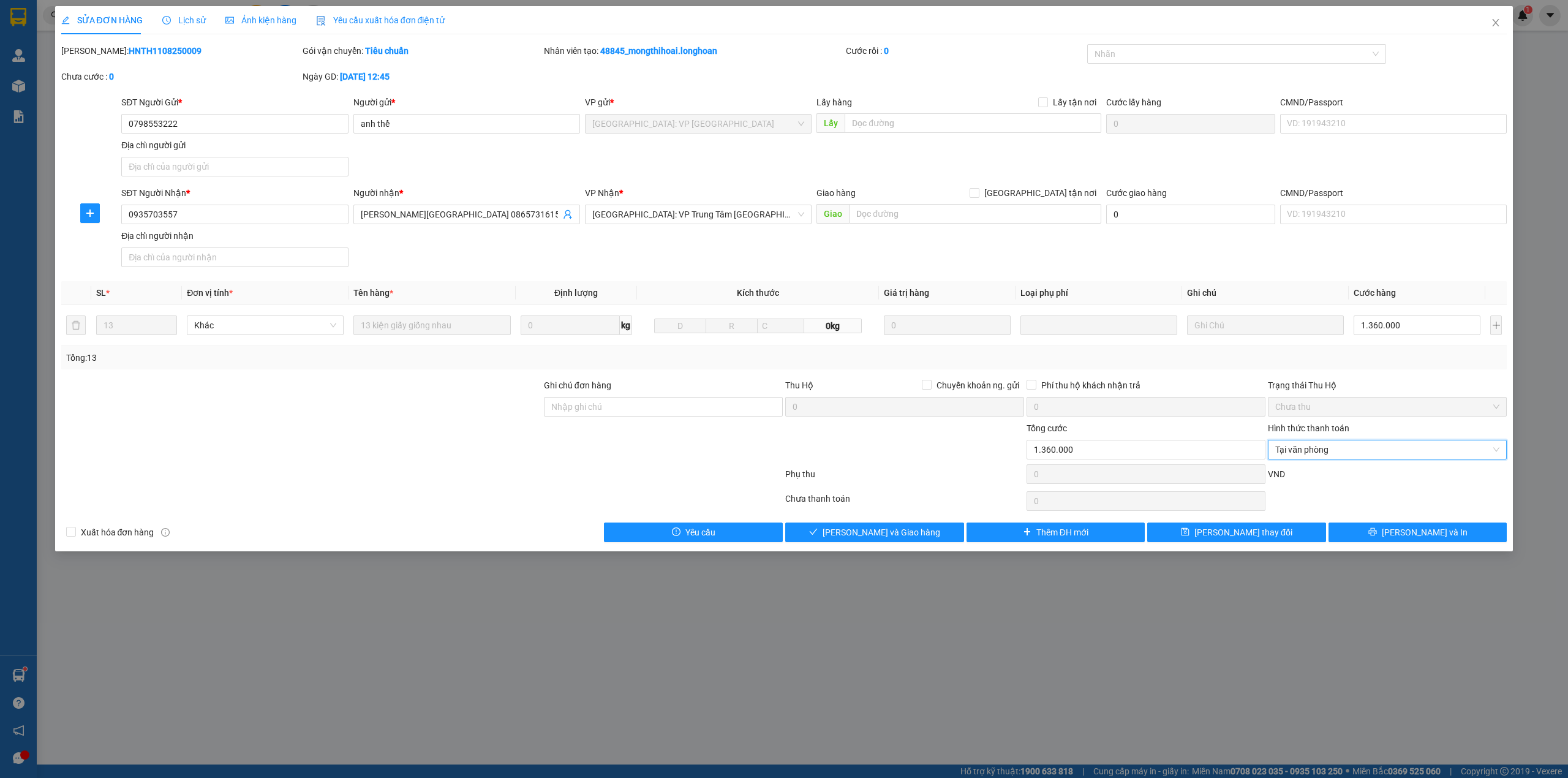
click at [907, 547] on div "SỬA ĐƠN HÀNG Lịch sử Ảnh kiện hàng Yêu cầu xuất hóa đơn điện tử Total Paid Fee …" at bounding box center [785, 278] width 1459 height 545
click at [914, 537] on button "[PERSON_NAME] và Giao hàng" at bounding box center [874, 532] width 179 height 19
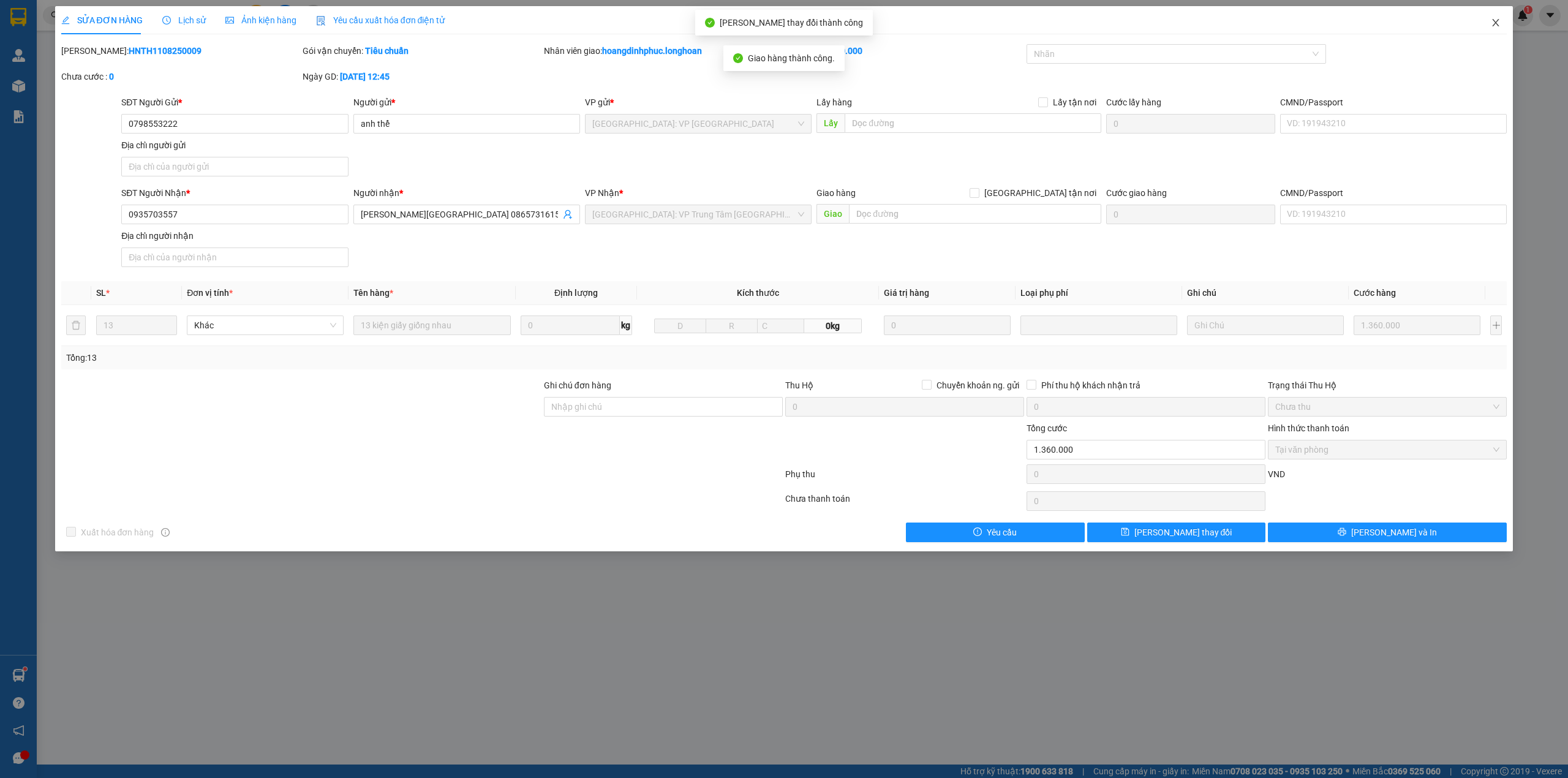
click at [1499, 25] on icon "close" at bounding box center [1496, 23] width 10 height 10
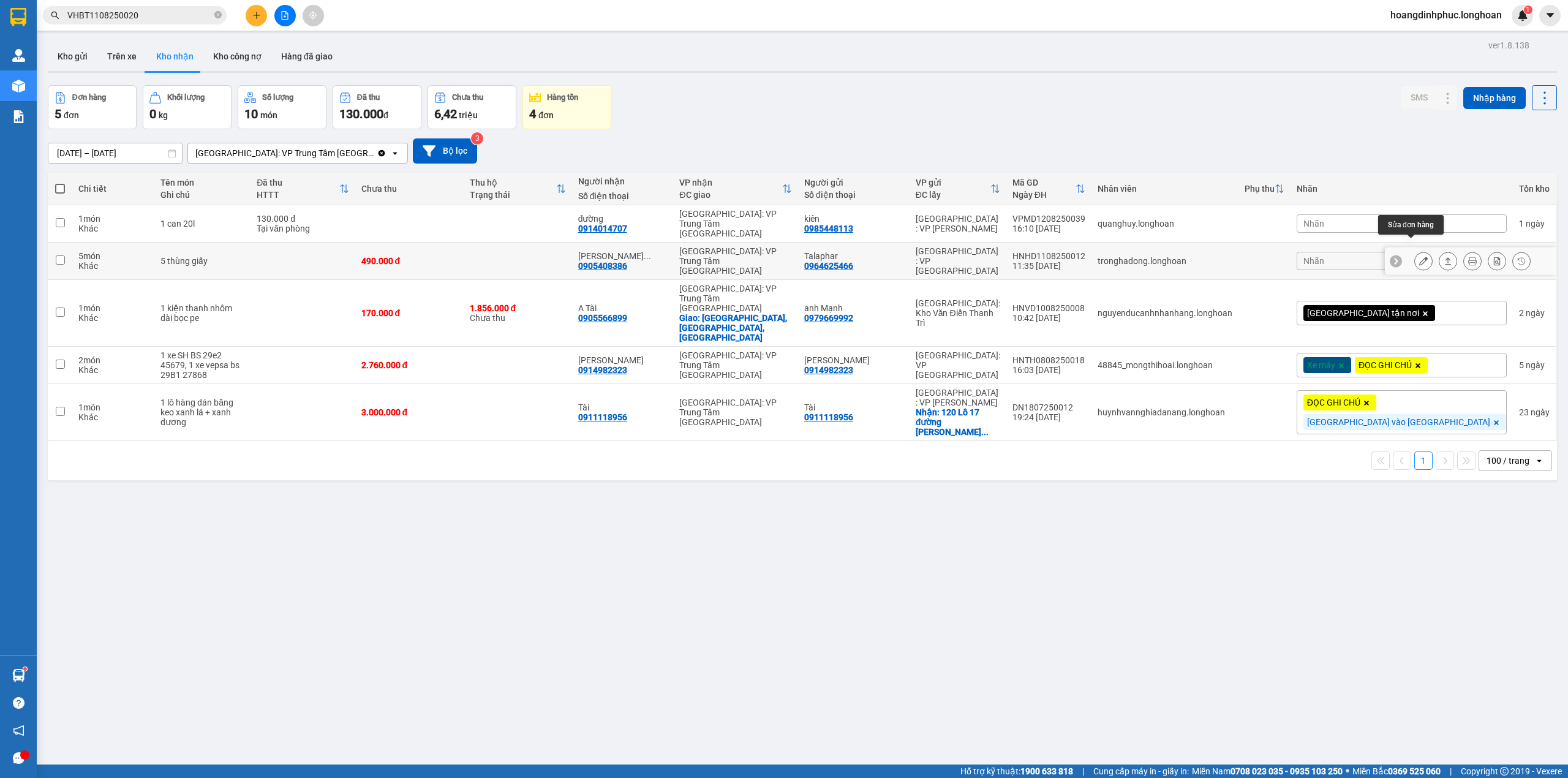
click at [1419, 257] on icon at bounding box center [1423, 261] width 9 height 9
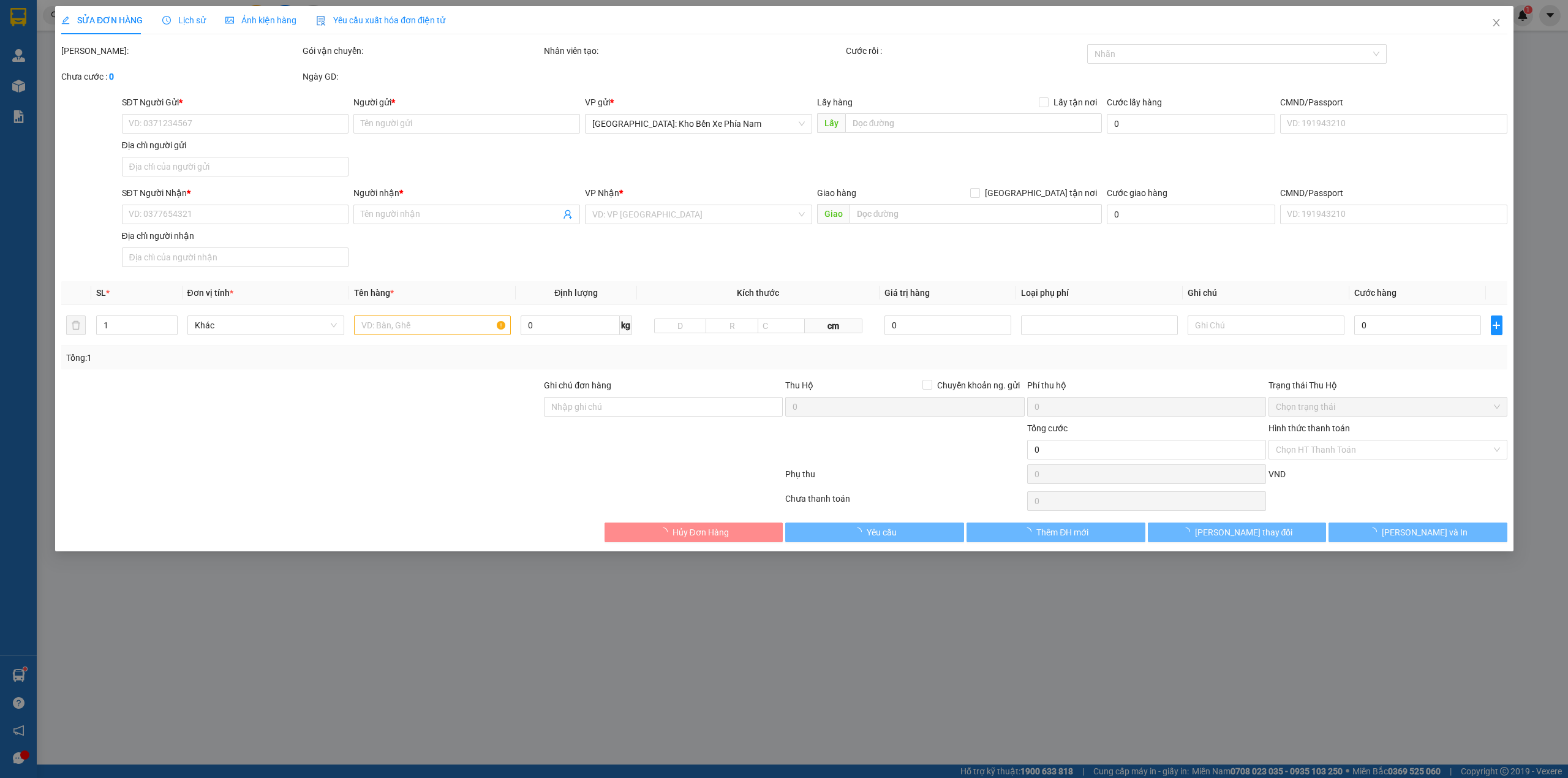
type input "0964625466"
type input "Talaphar"
type input "0905408386"
type input "[PERSON_NAME] 0935703557"
type input "490.000"
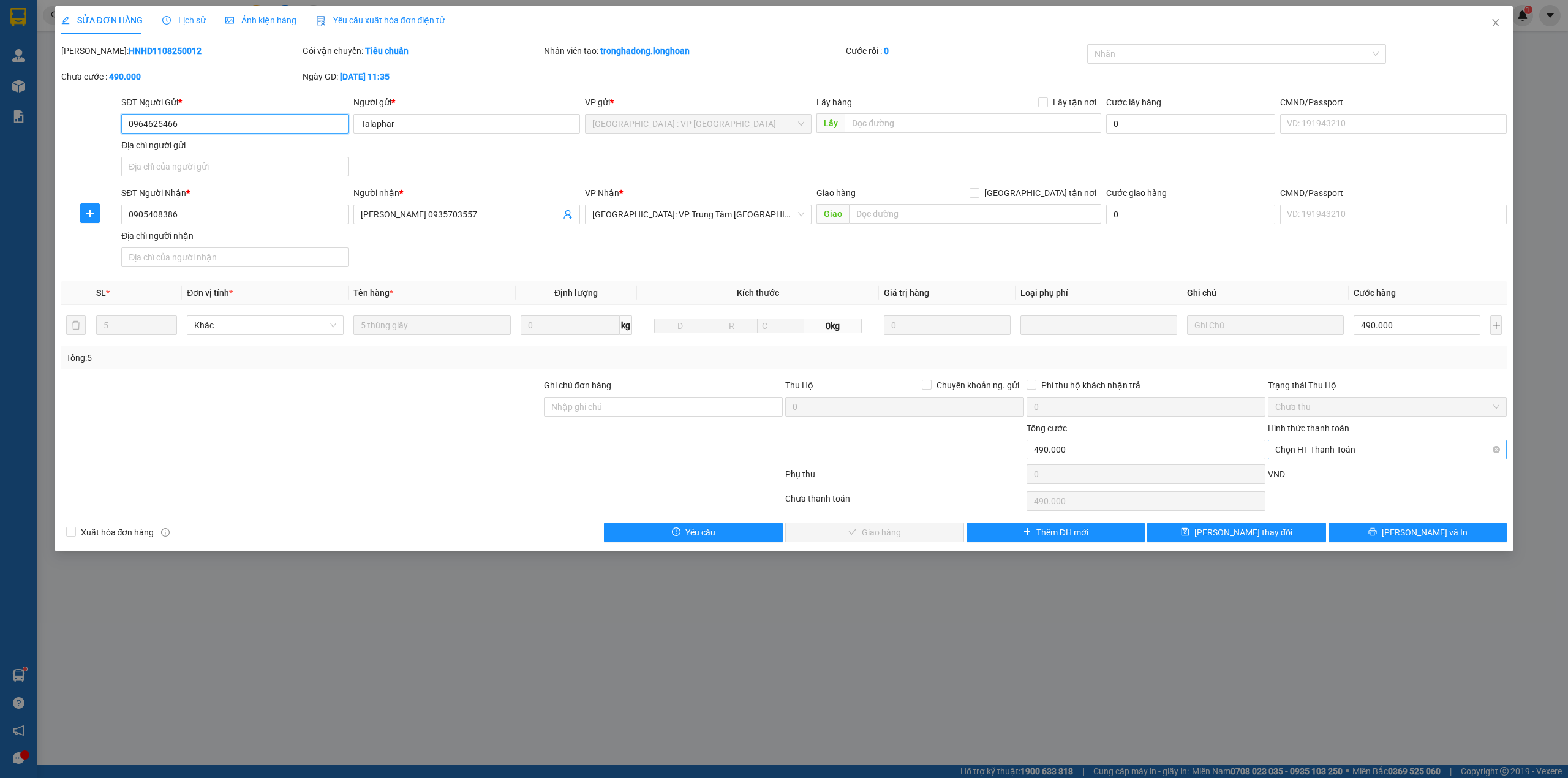
click at [1365, 454] on span "Chọn HT Thanh Toán" at bounding box center [1388, 449] width 224 height 18
drag, startPoint x: 1354, startPoint y: 478, endPoint x: 1178, endPoint y: 478, distance: 176.0
click at [1353, 478] on div "Tại văn phòng" at bounding box center [1388, 476] width 224 height 13
type input "0"
click at [925, 538] on button "[PERSON_NAME] và Giao hàng" at bounding box center [874, 532] width 179 height 19
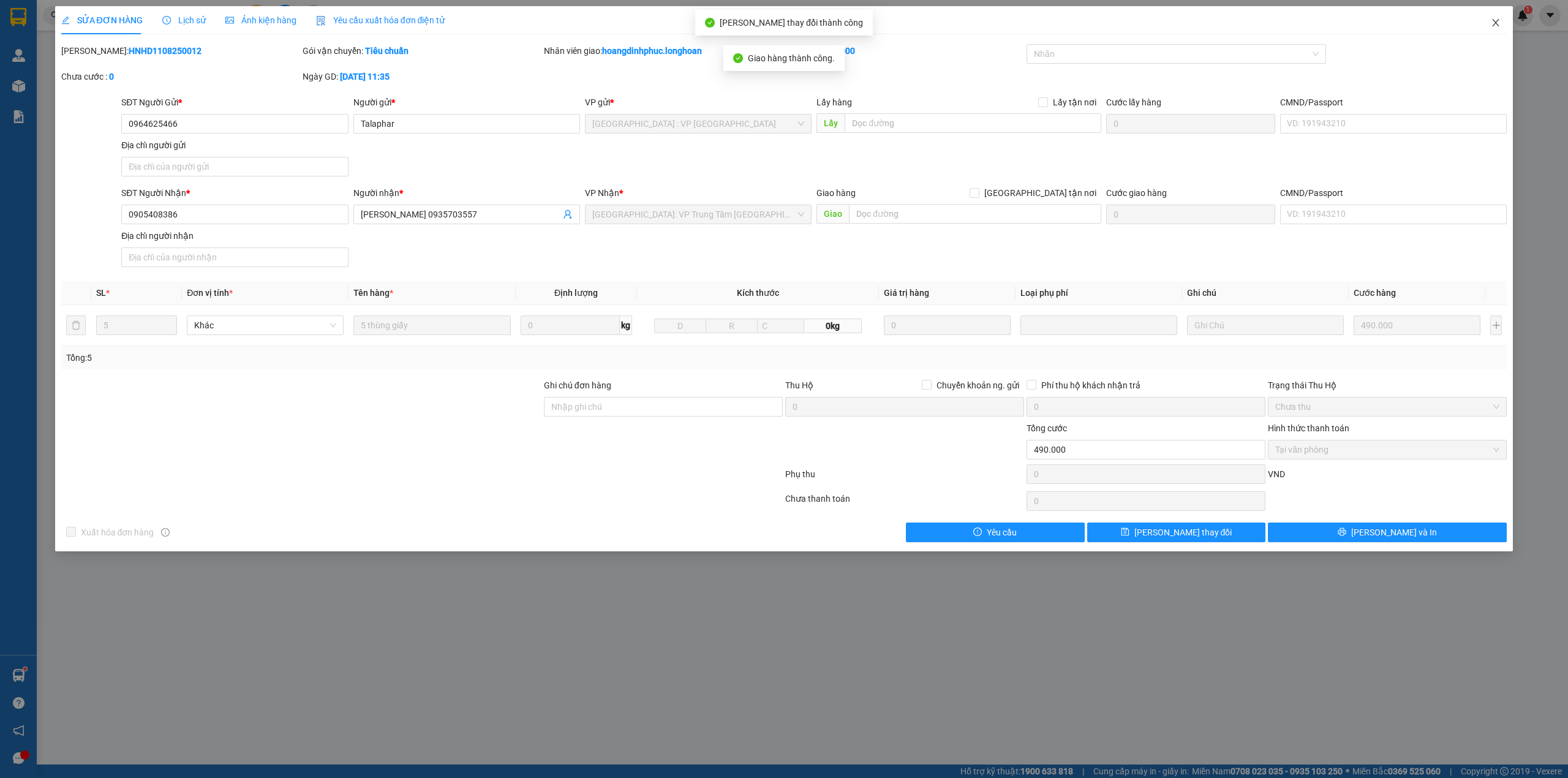
click at [1498, 23] on icon "close" at bounding box center [1496, 23] width 10 height 10
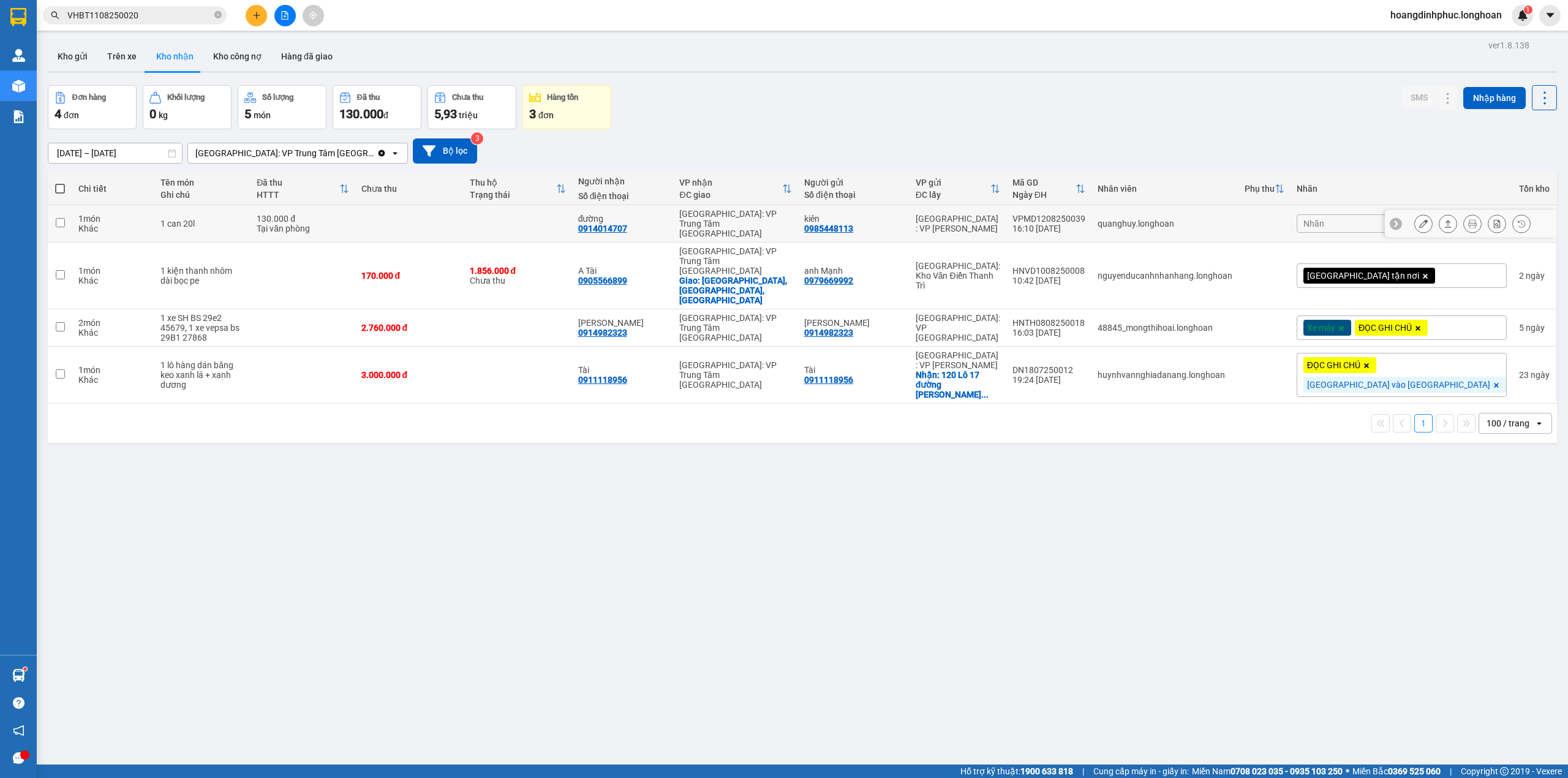
click at [1419, 219] on icon at bounding box center [1423, 223] width 9 height 9
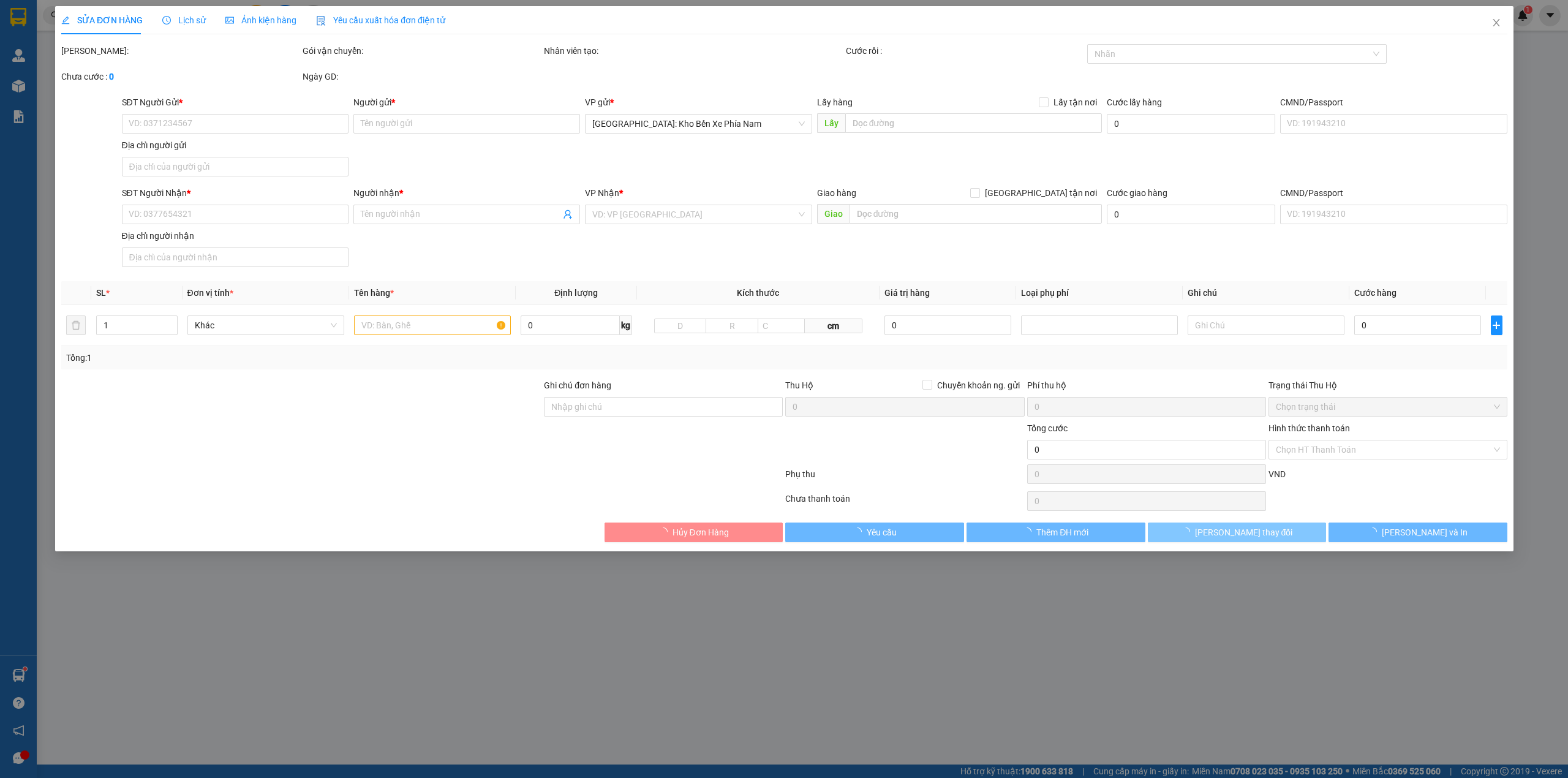
type input "0985448113"
type input "kiên"
type input "0914014707"
type input "đường"
type input "130.000"
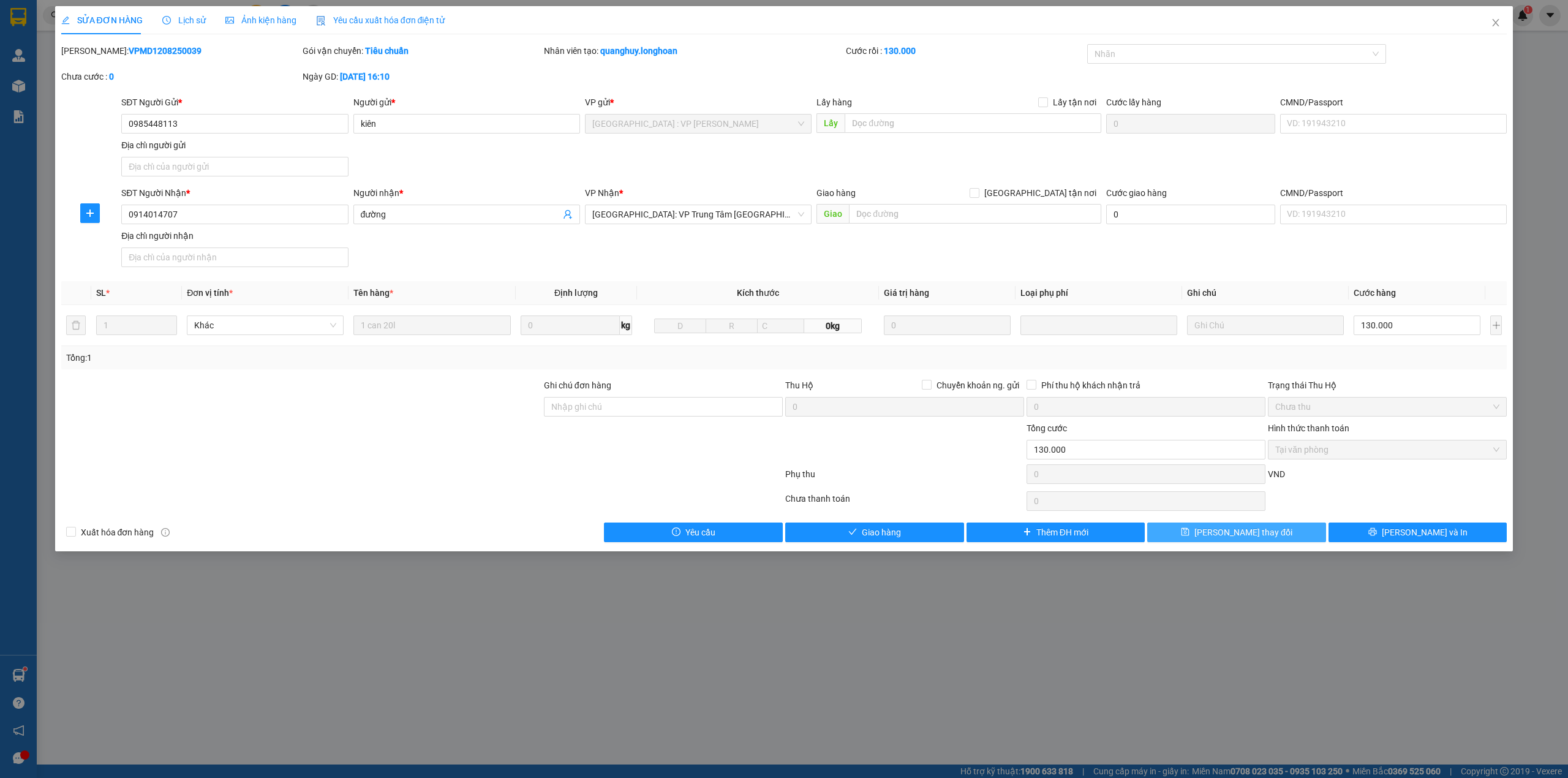
click at [1275, 533] on button "[PERSON_NAME] thay đổi" at bounding box center [1236, 532] width 179 height 19
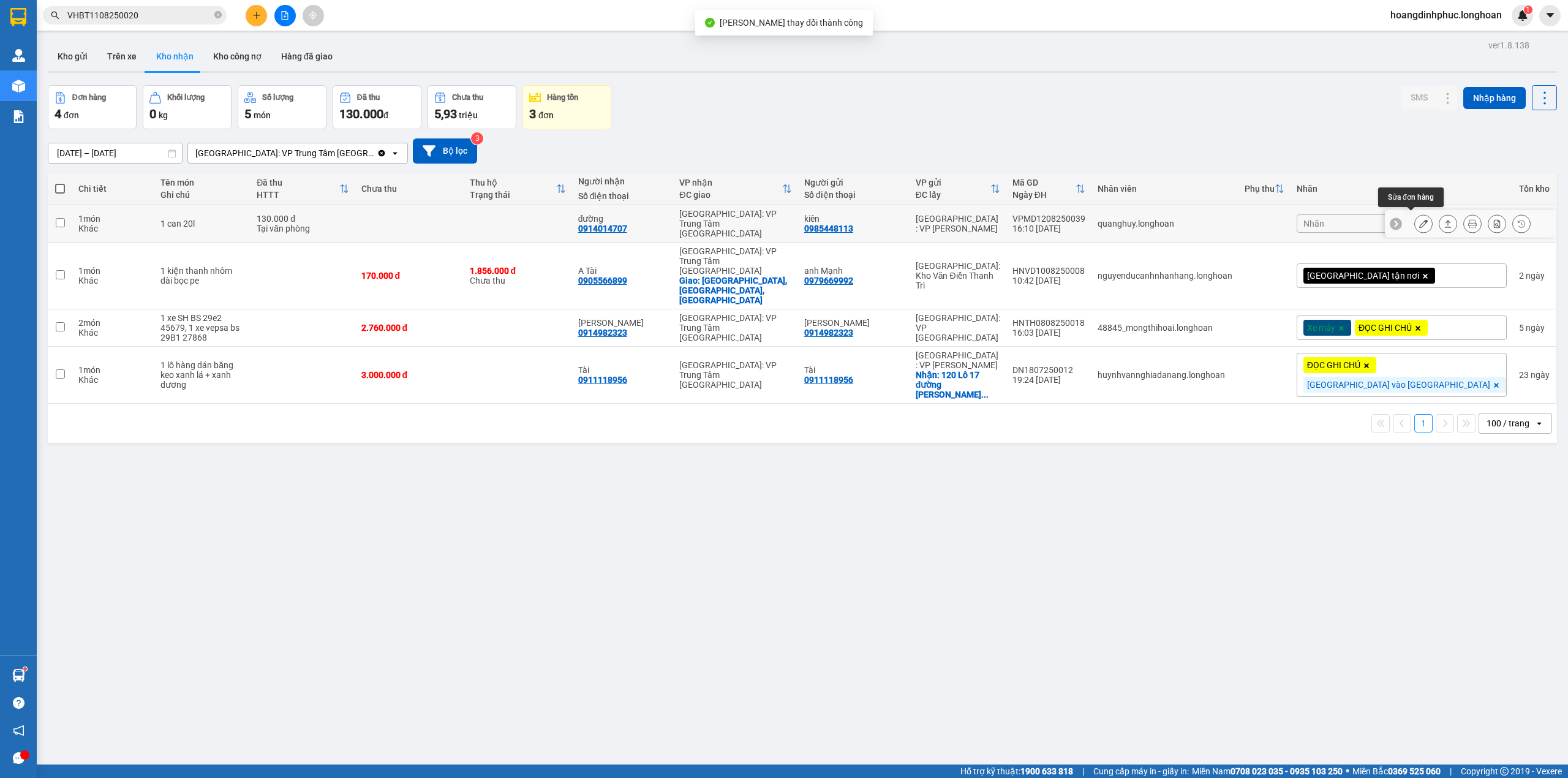
click at [1416, 217] on button at bounding box center [1424, 223] width 17 height 21
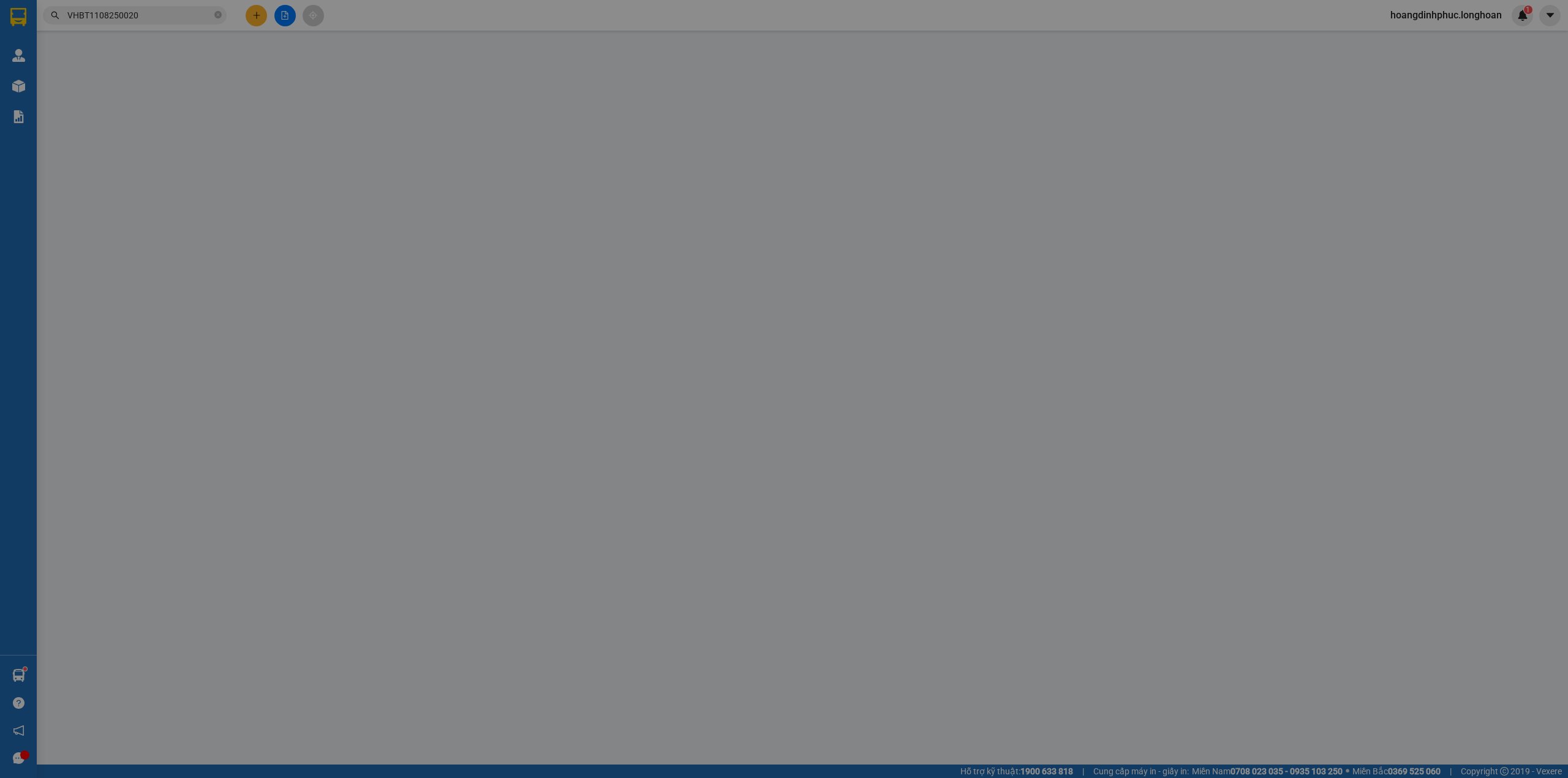
type input "0985448113"
type input "kiên"
type input "0914014707"
type input "đường"
type input "130.000"
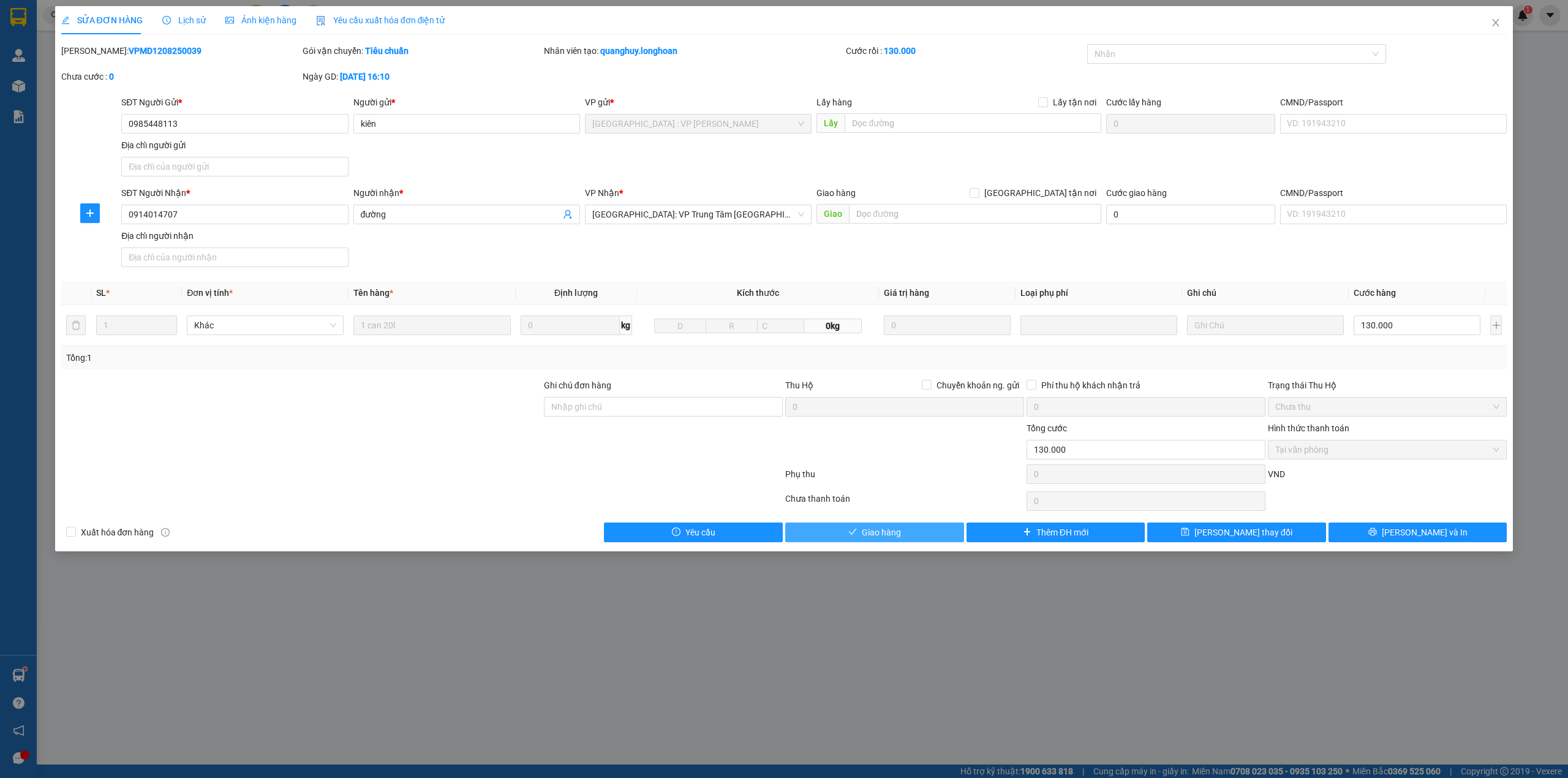
click at [873, 539] on span "Giao hàng" at bounding box center [881, 532] width 39 height 13
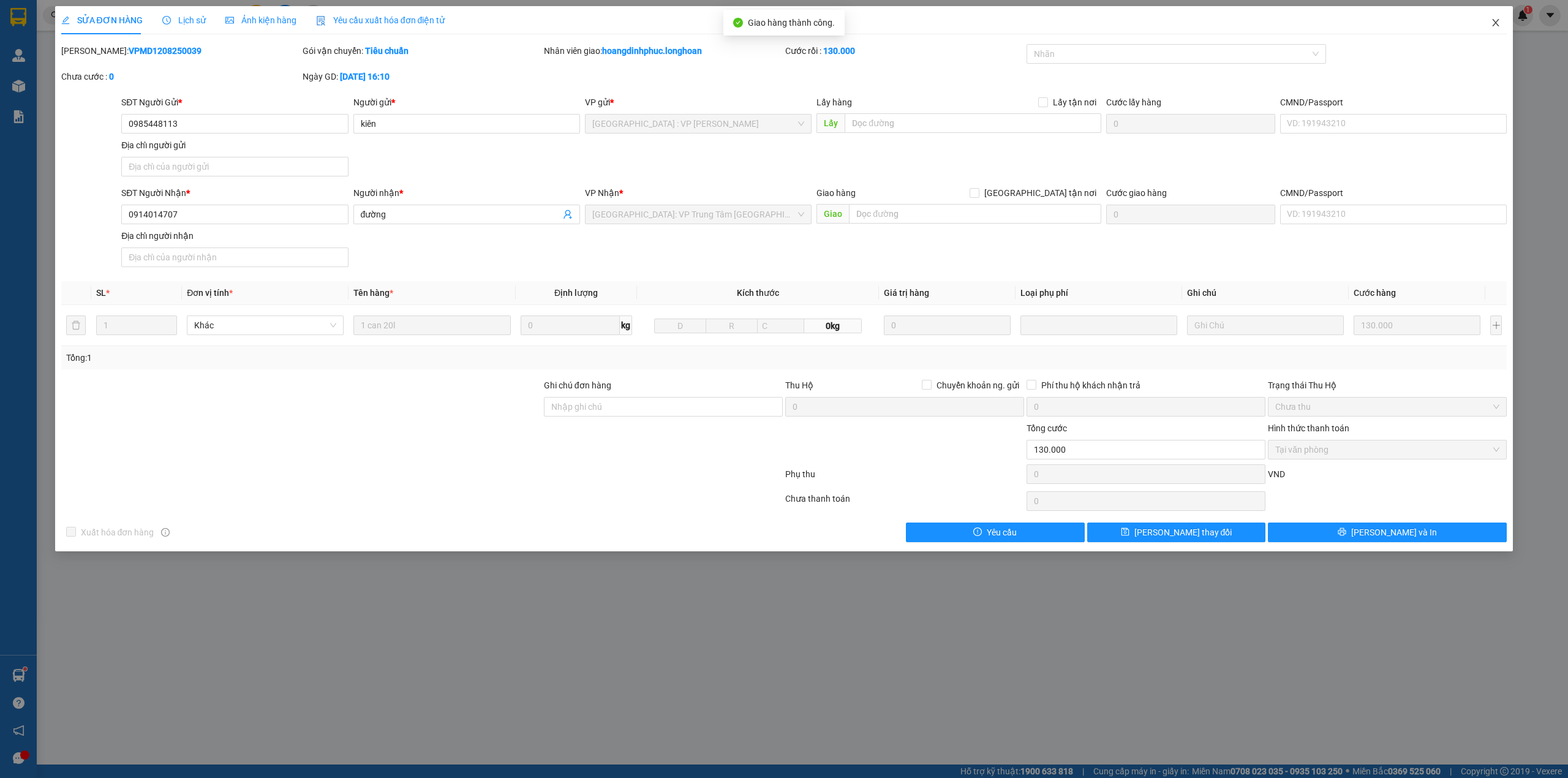
click at [1495, 22] on icon "close" at bounding box center [1496, 23] width 10 height 10
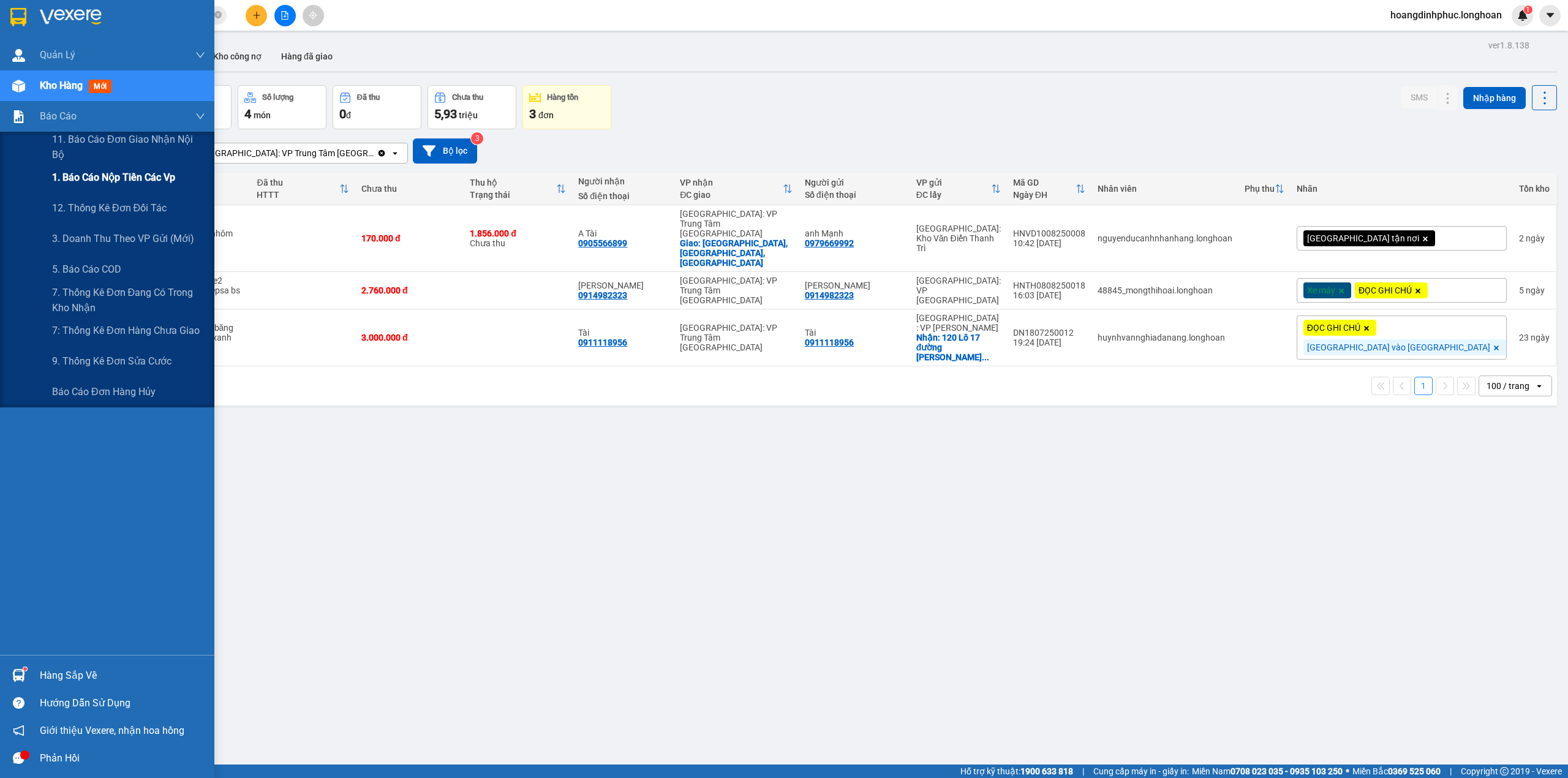
click at [111, 181] on span "1. Báo cáo nộp tiền các vp" at bounding box center [113, 177] width 123 height 15
